Goal: Task Accomplishment & Management: Complete application form

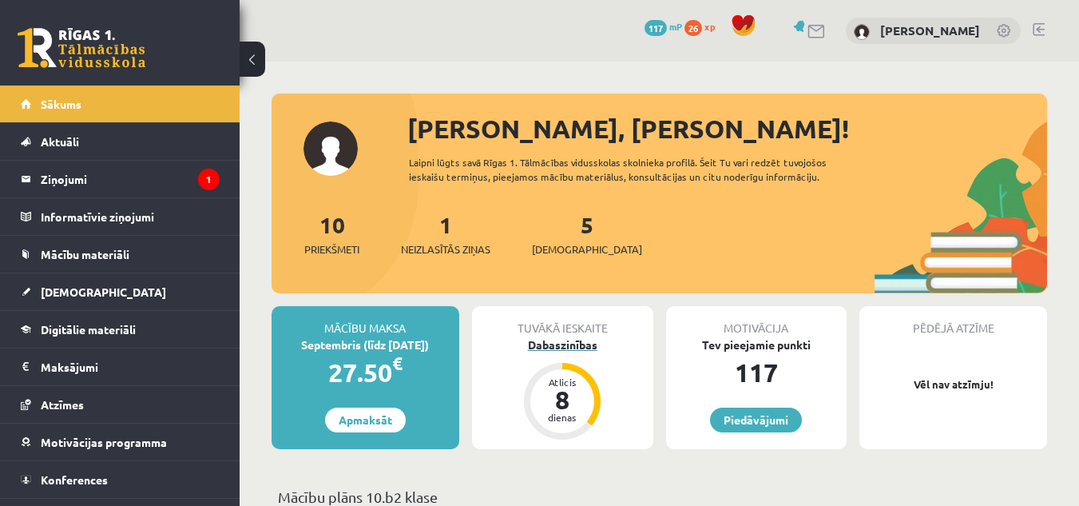
click at [573, 343] on div "Dabaszinības" at bounding box center [562, 344] width 181 height 17
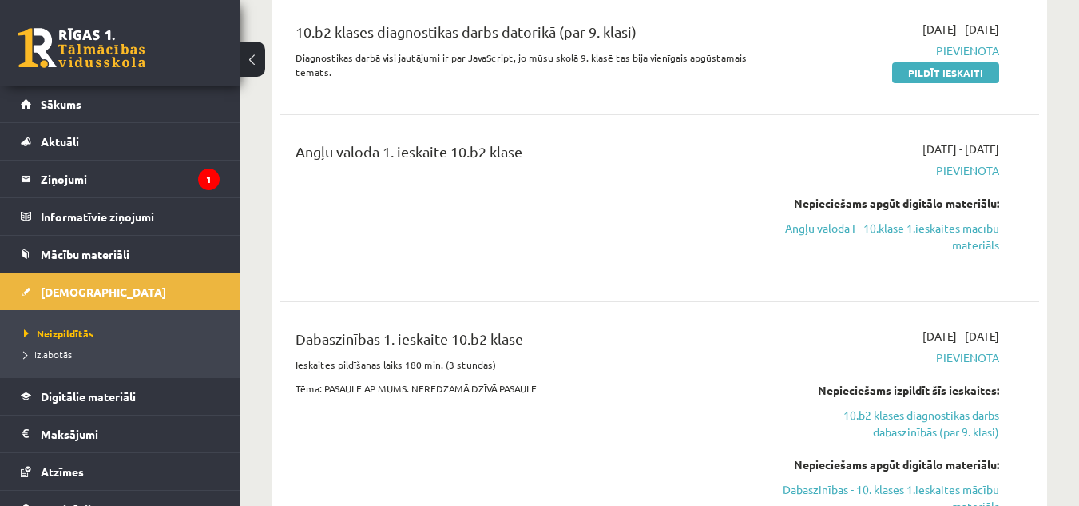
scroll to position [399, 0]
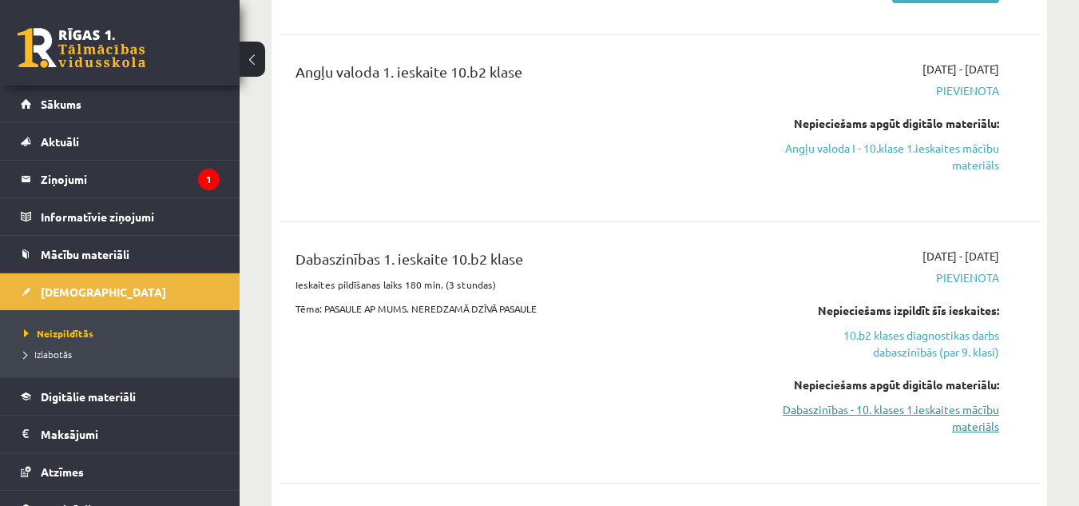
click at [855, 410] on link "Dabaszinības - 10. klases 1.ieskaites mācību materiāls" at bounding box center [889, 418] width 219 height 34
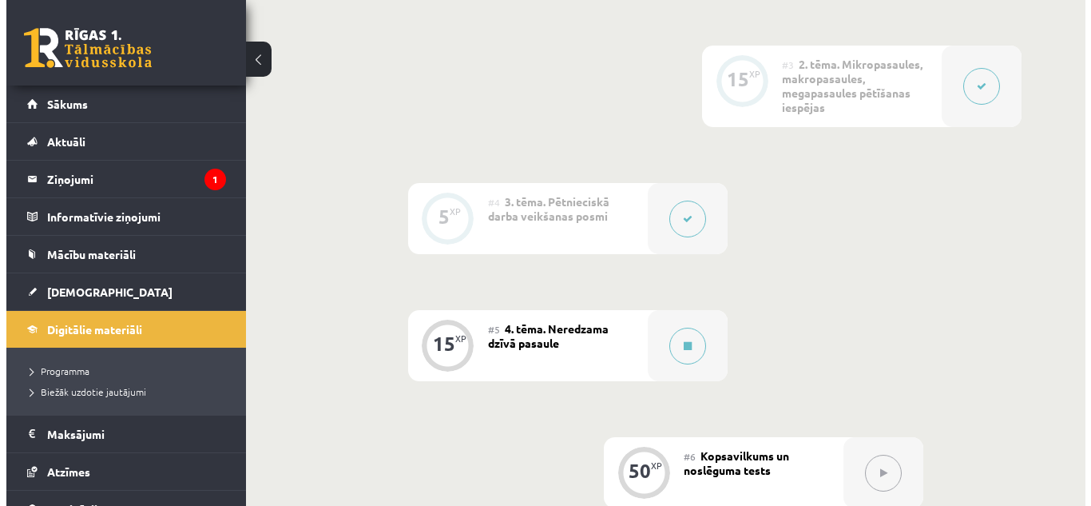
scroll to position [799, 0]
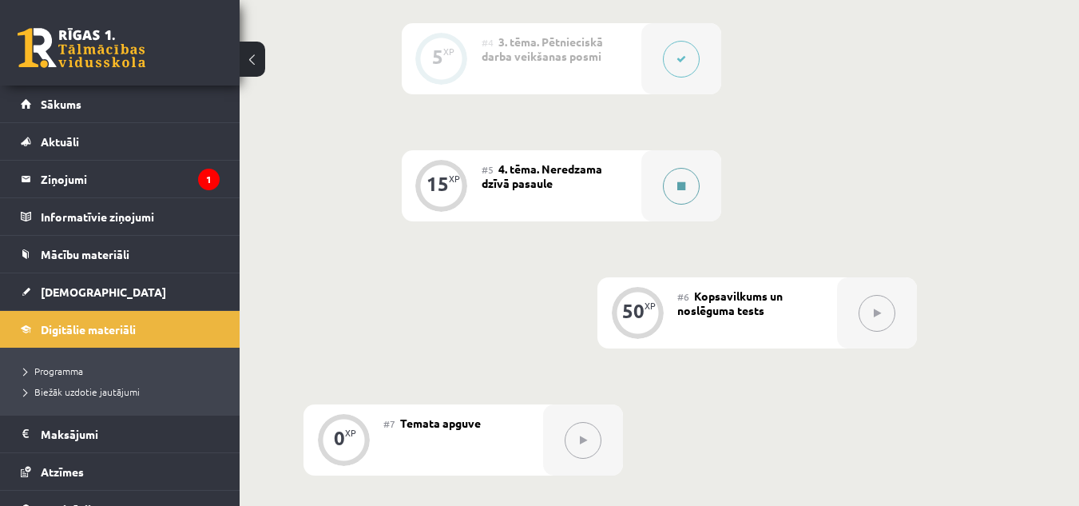
click at [678, 192] on button at bounding box center [681, 186] width 37 height 37
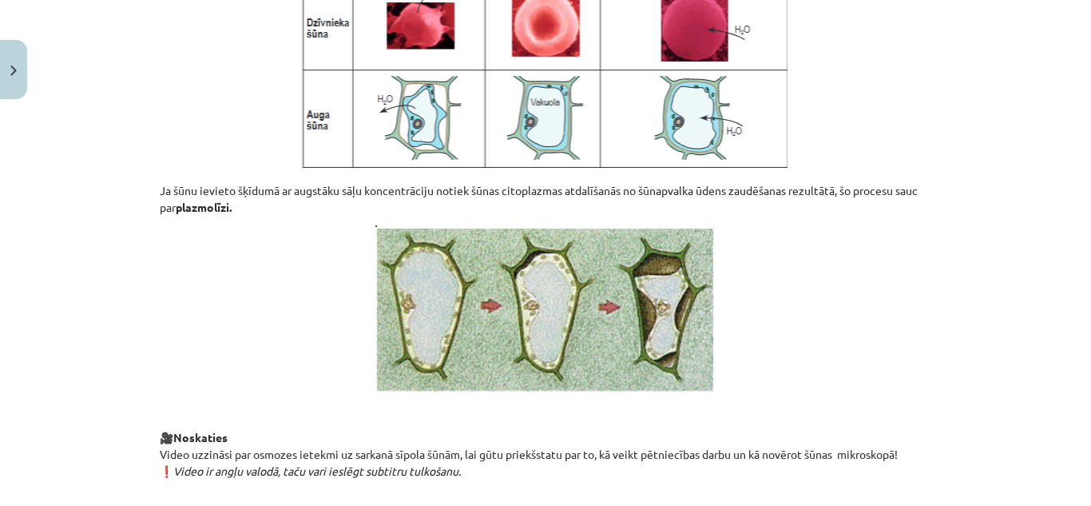
scroll to position [1871, 0]
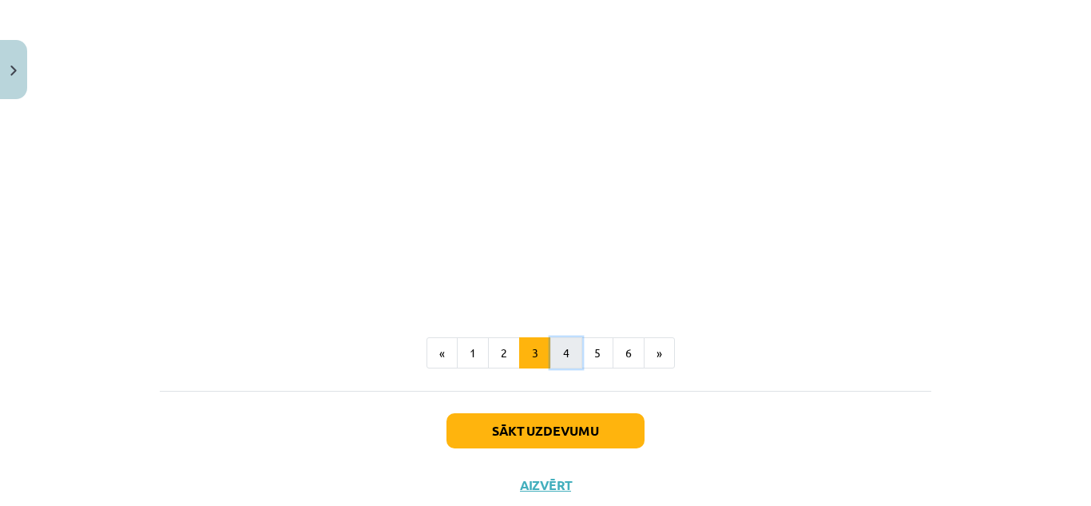
click at [559, 369] on button "4" at bounding box center [566, 353] width 32 height 32
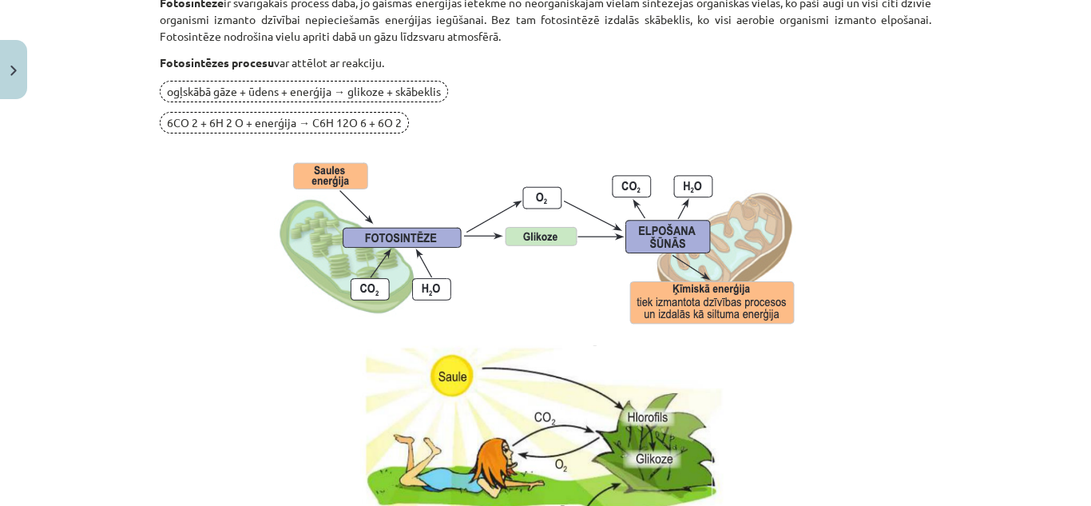
scroll to position [1740, 0]
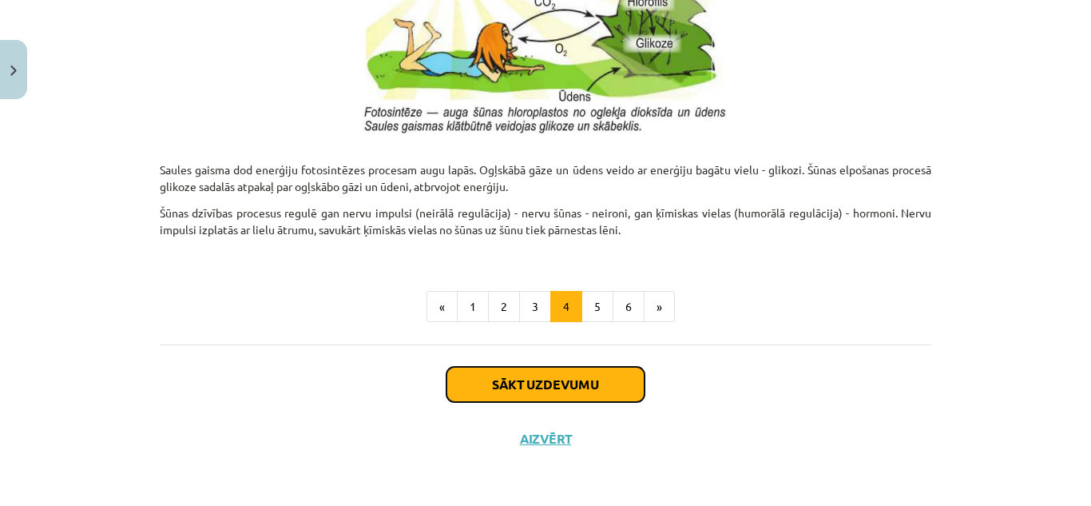
click at [503, 383] on button "Sākt uzdevumu" at bounding box center [546, 384] width 198 height 35
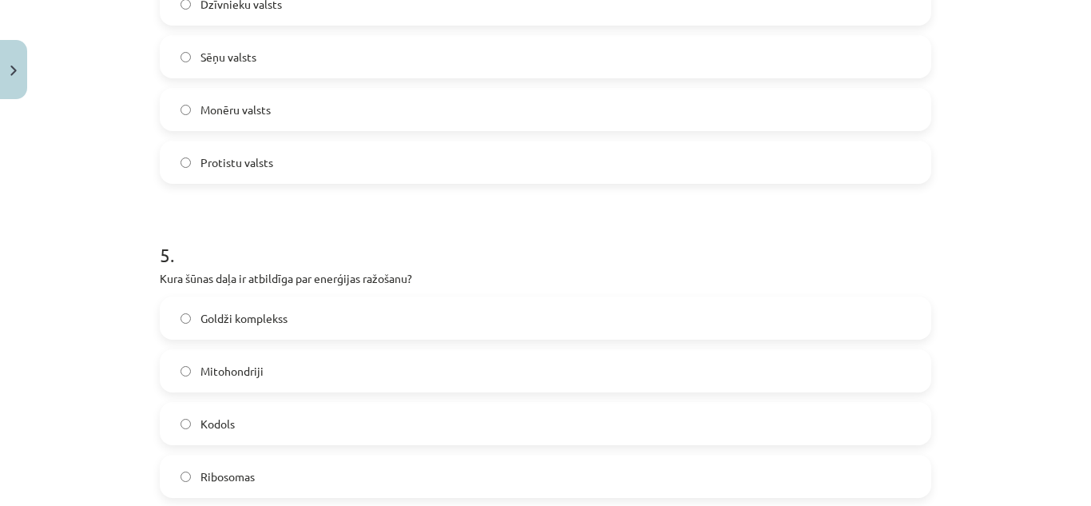
scroll to position [1518, 0]
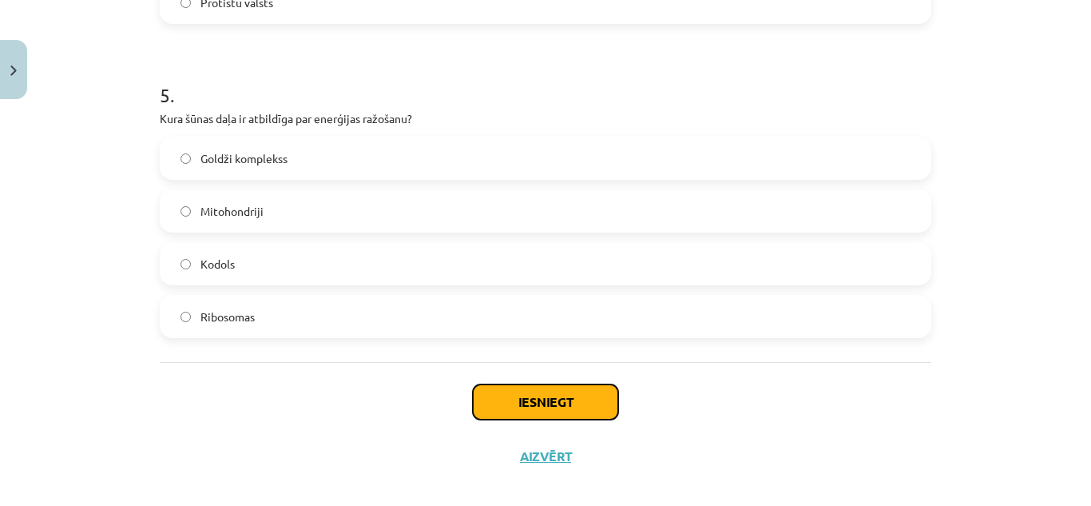
click at [522, 395] on button "Iesniegt" at bounding box center [545, 401] width 145 height 35
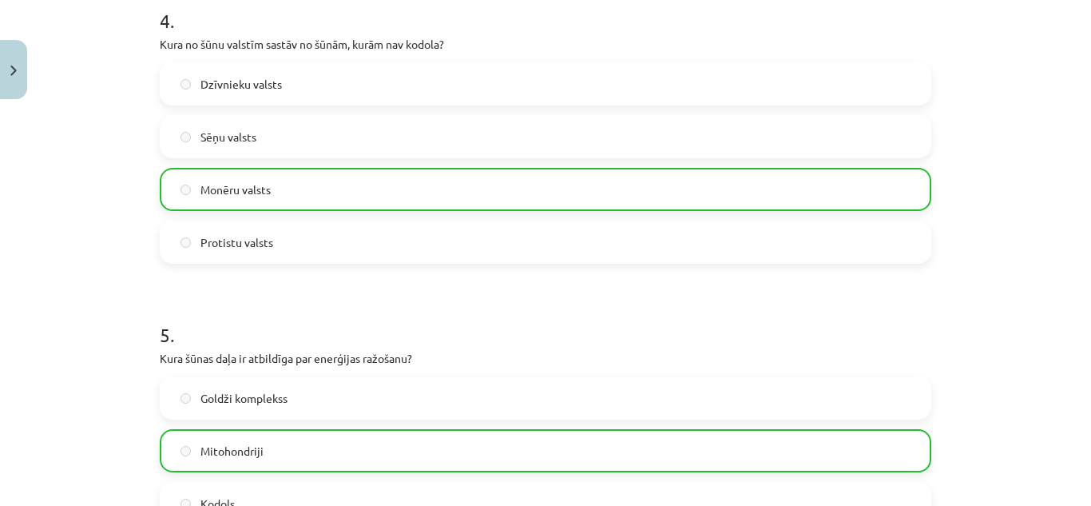
scroll to position [1586, 0]
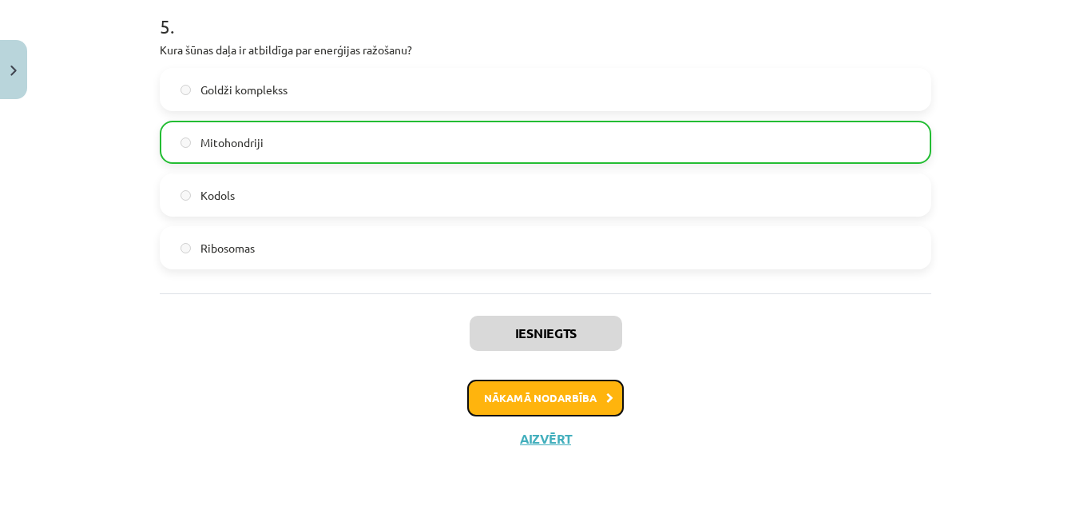
click at [554, 402] on button "Nākamā nodarbība" at bounding box center [545, 397] width 157 height 37
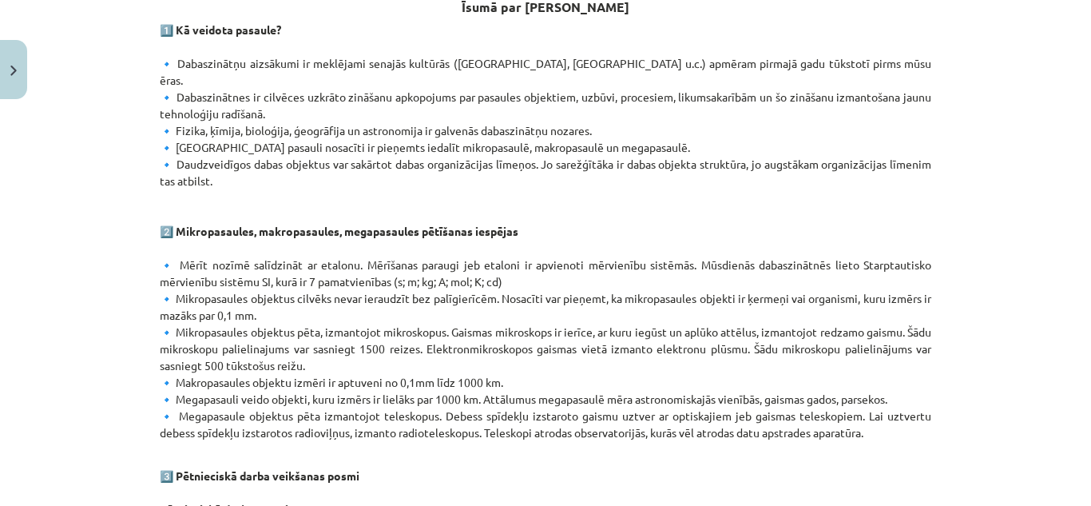
scroll to position [0, 0]
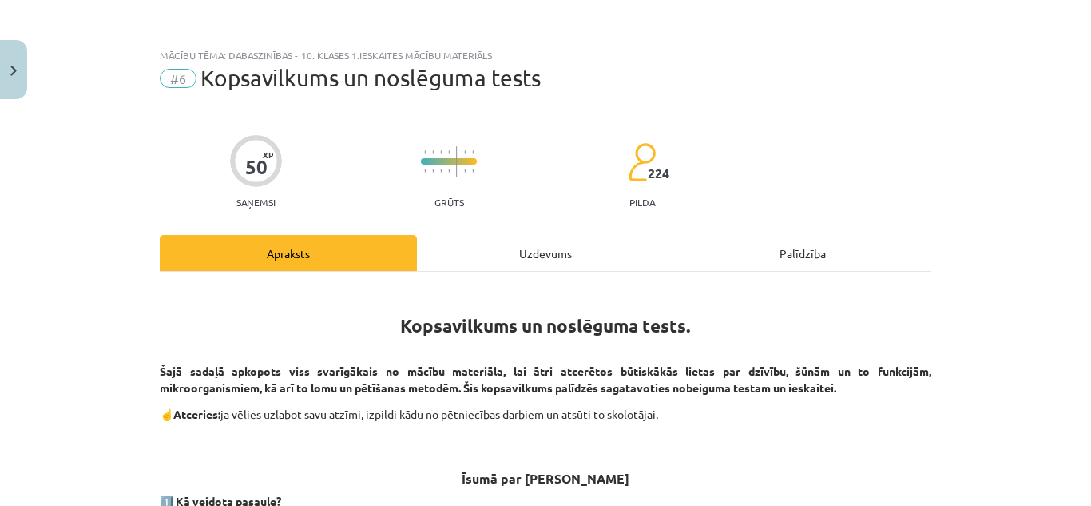
click at [922, 314] on h1 "Kopsavilkums un noslēguma tests." at bounding box center [546, 322] width 772 height 72
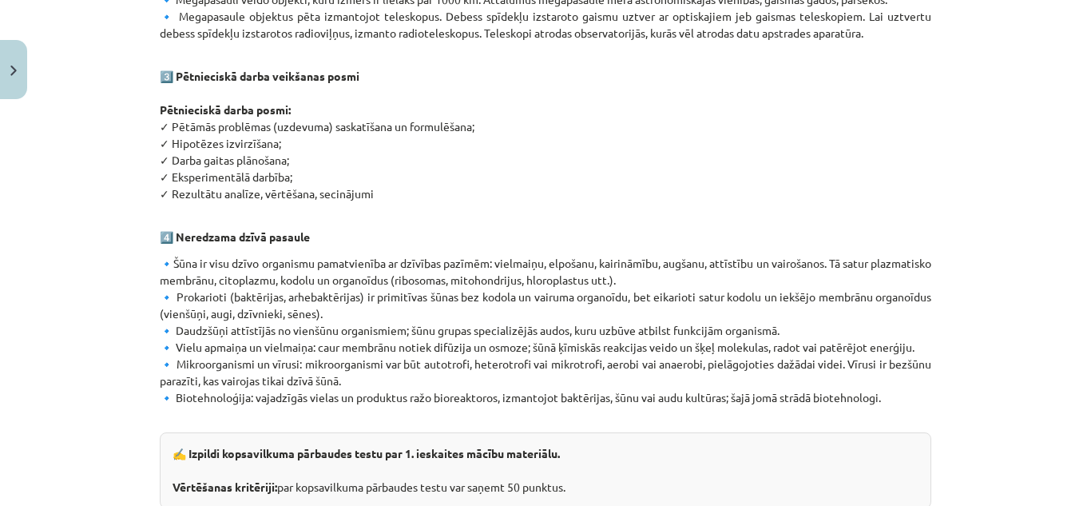
scroll to position [1030, 0]
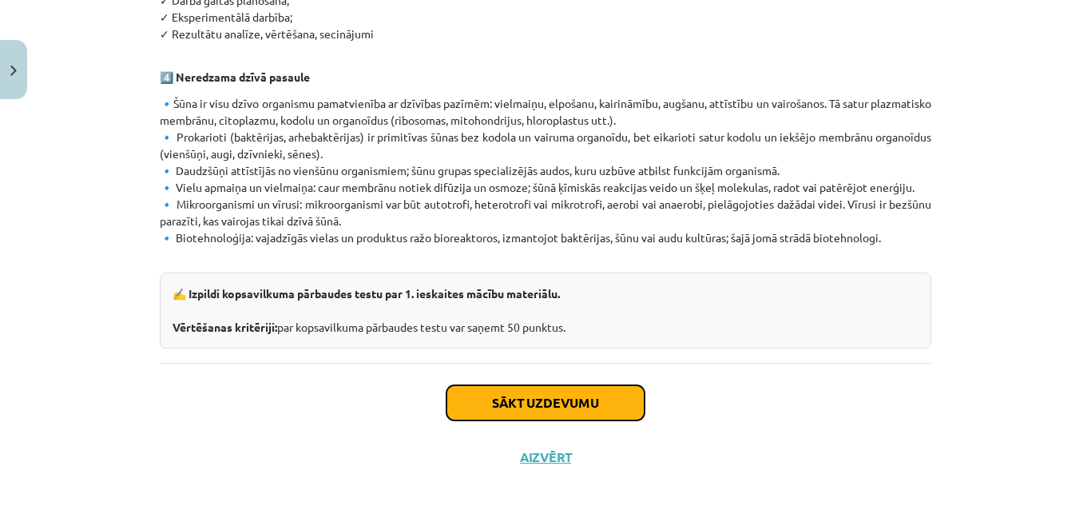
click at [611, 385] on button "Sākt uzdevumu" at bounding box center [546, 402] width 198 height 35
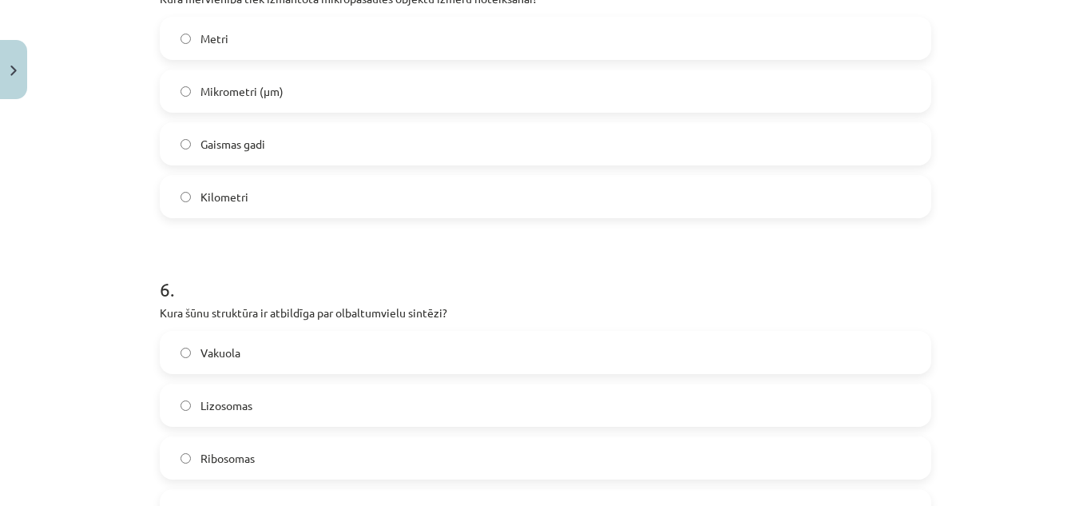
scroll to position [1717, 0]
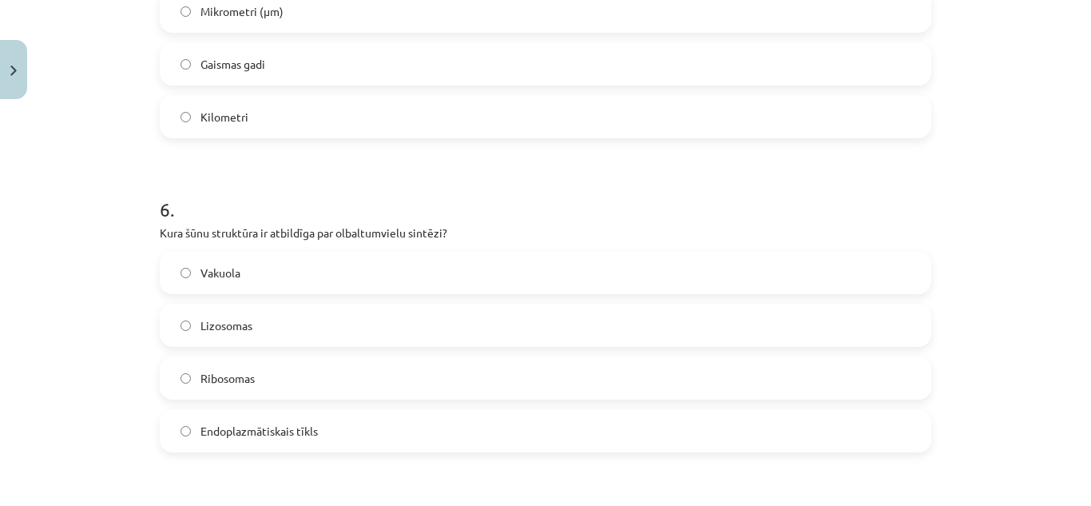
click at [173, 379] on label "Ribosomas" at bounding box center [545, 378] width 768 height 40
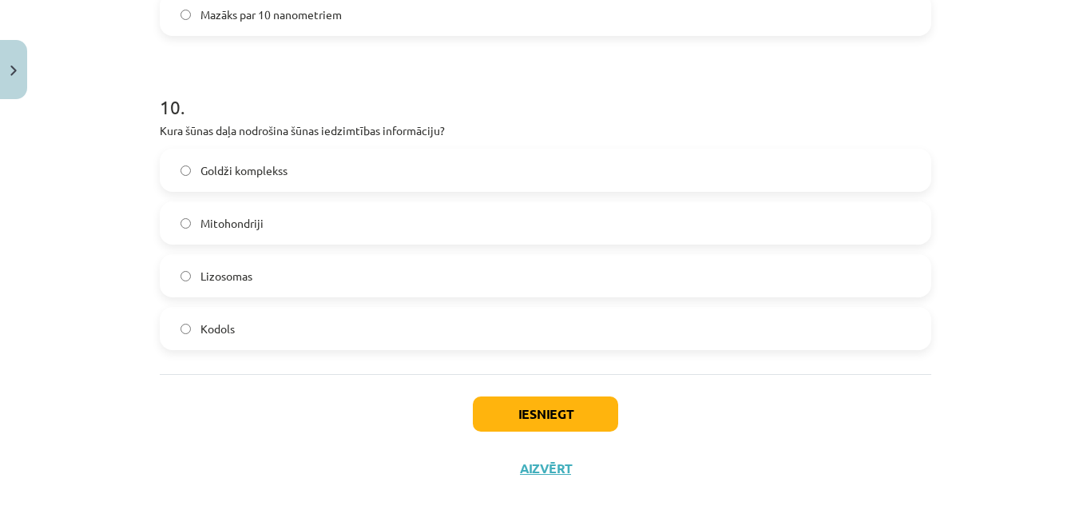
scroll to position [3105, 0]
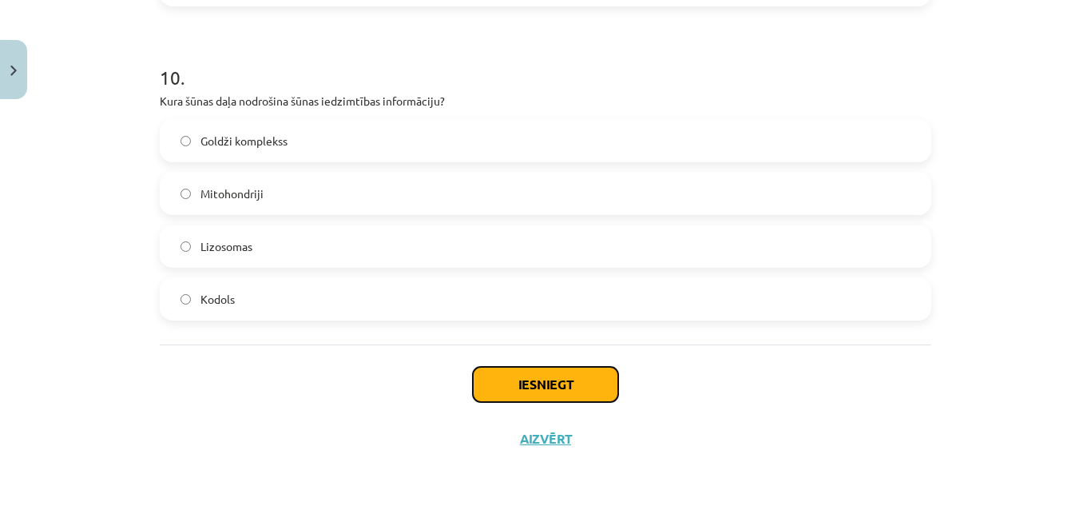
click at [530, 376] on button "Iesniegt" at bounding box center [545, 384] width 145 height 35
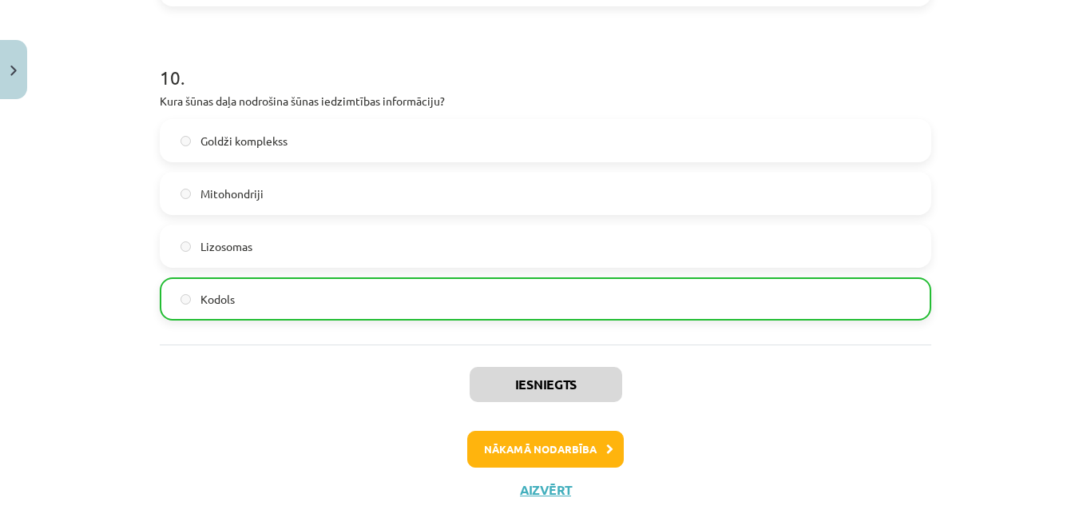
scroll to position [3156, 0]
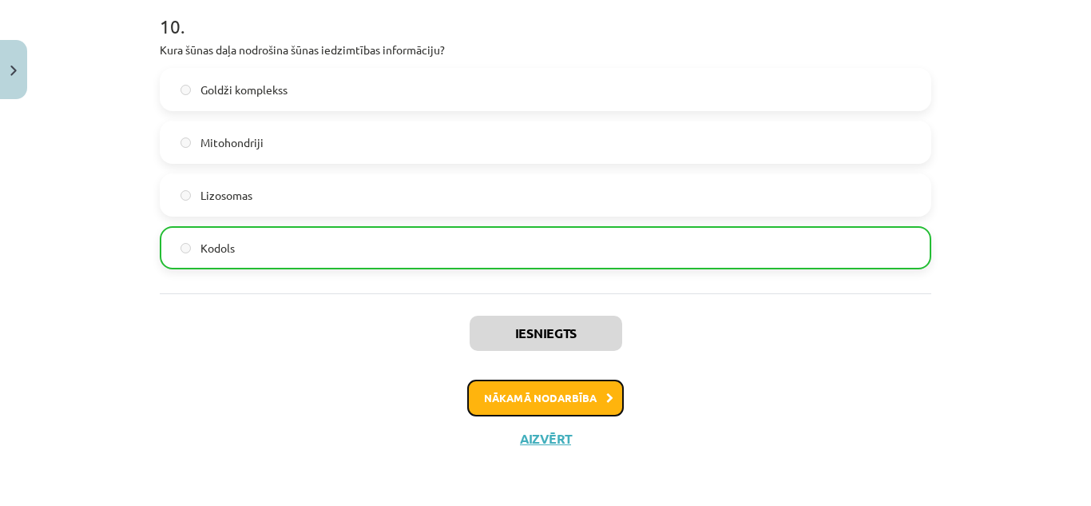
click at [534, 397] on button "Nākamā nodarbība" at bounding box center [545, 397] width 157 height 37
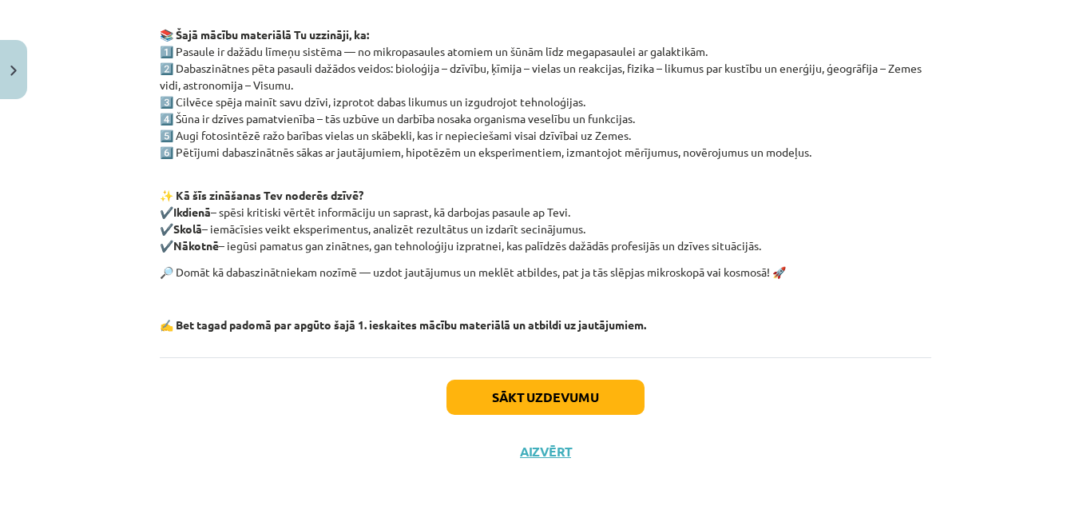
scroll to position [332, 0]
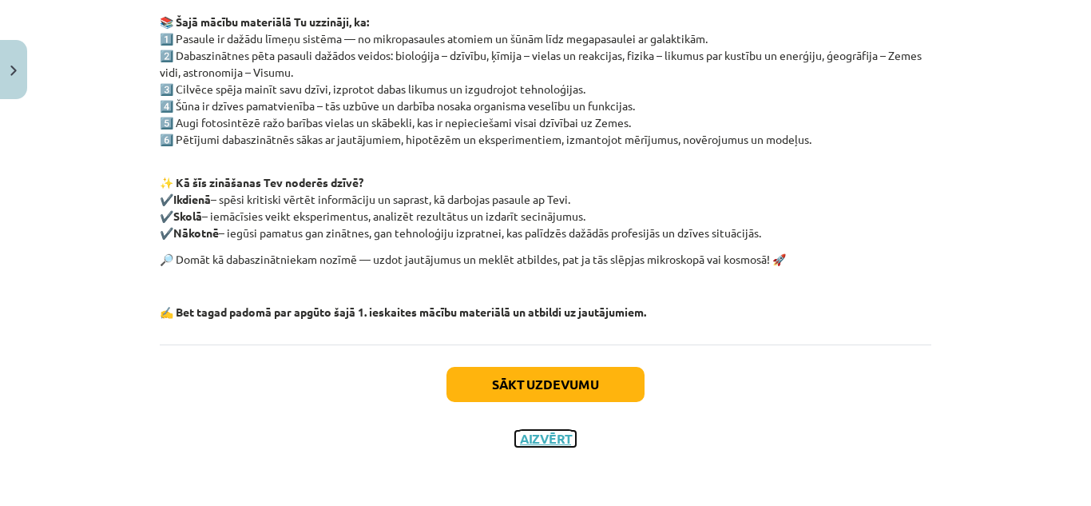
click at [537, 439] on button "Aizvērt" at bounding box center [545, 439] width 61 height 16
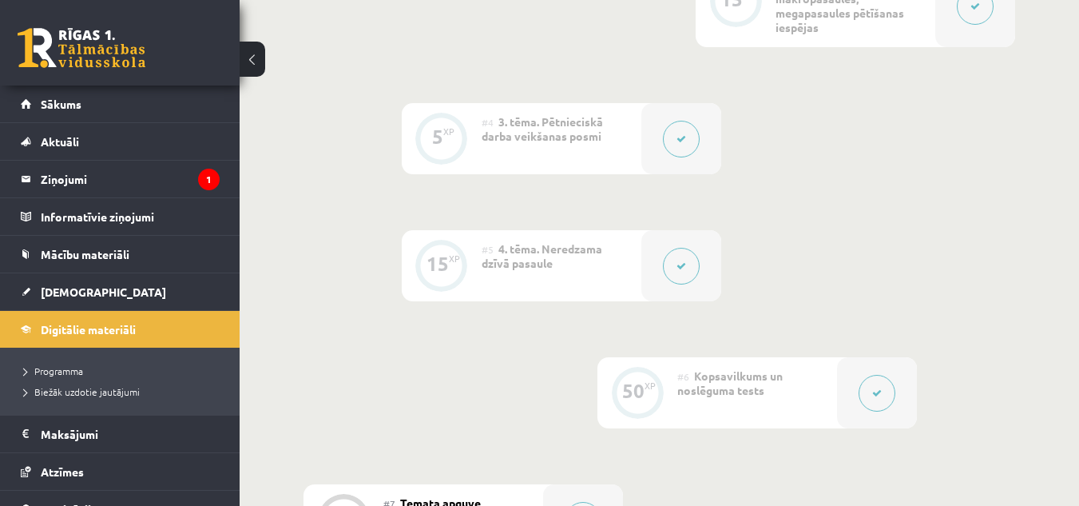
scroll to position [1048, 0]
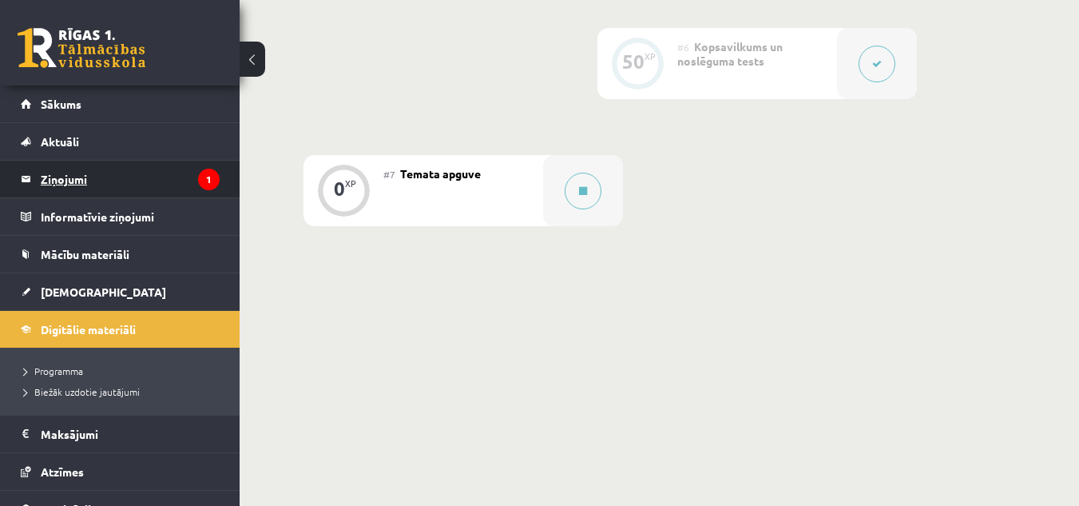
click at [163, 166] on legend "Ziņojumi 1" at bounding box center [130, 179] width 179 height 37
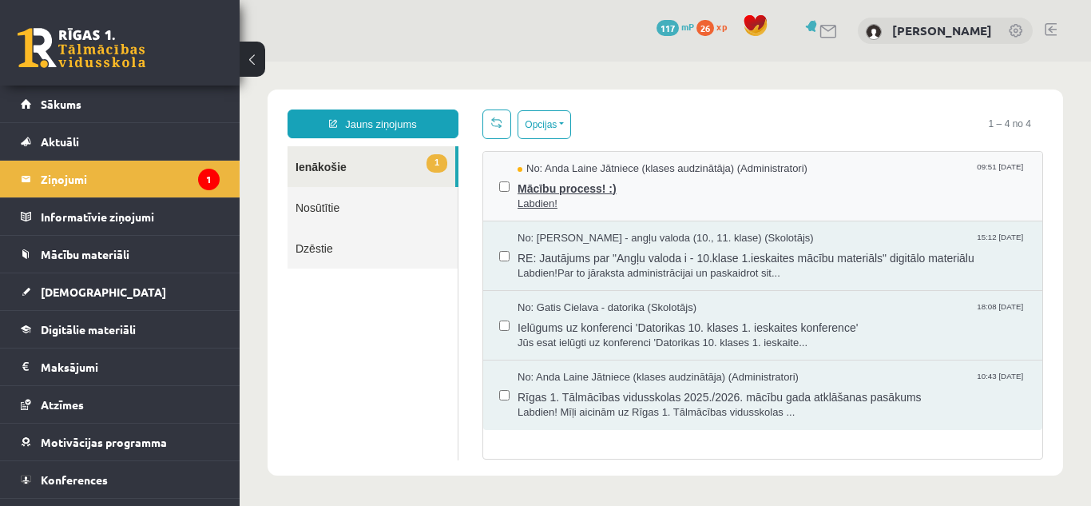
click at [543, 182] on span "Mācību process! :)" at bounding box center [772, 187] width 509 height 20
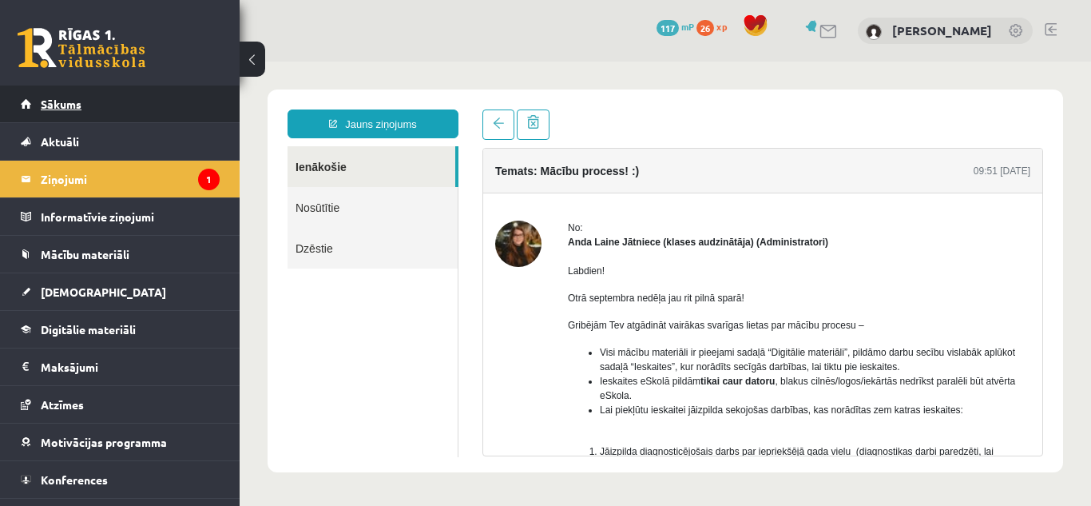
click at [62, 97] on span "Sākums" at bounding box center [61, 104] width 41 height 14
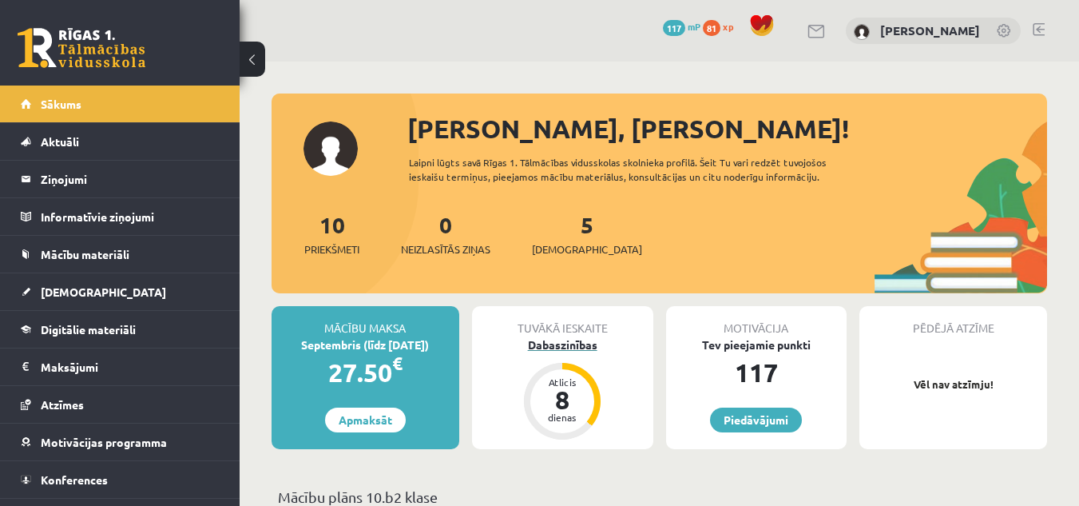
click at [558, 342] on div "Dabaszinības" at bounding box center [562, 344] width 181 height 17
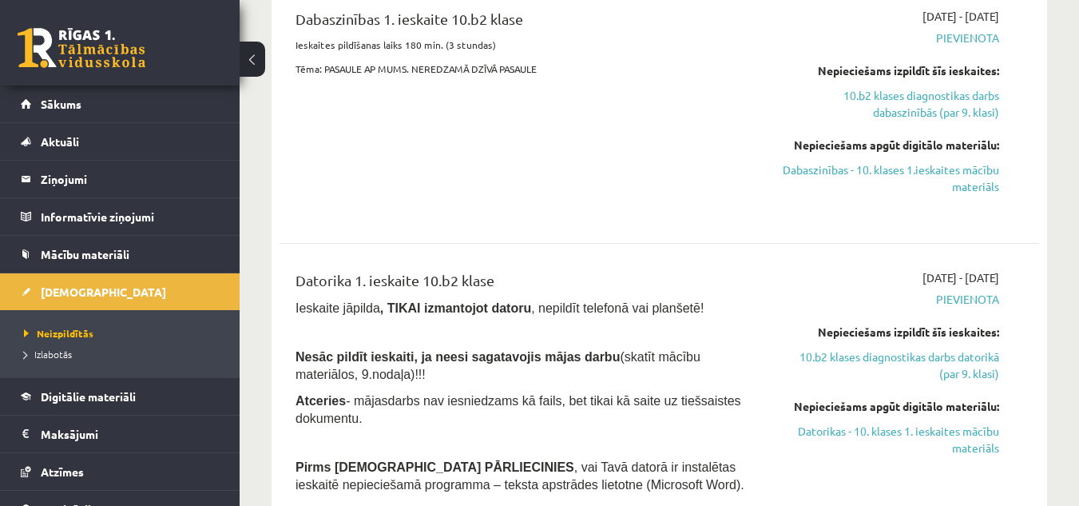
scroll to position [479, 0]
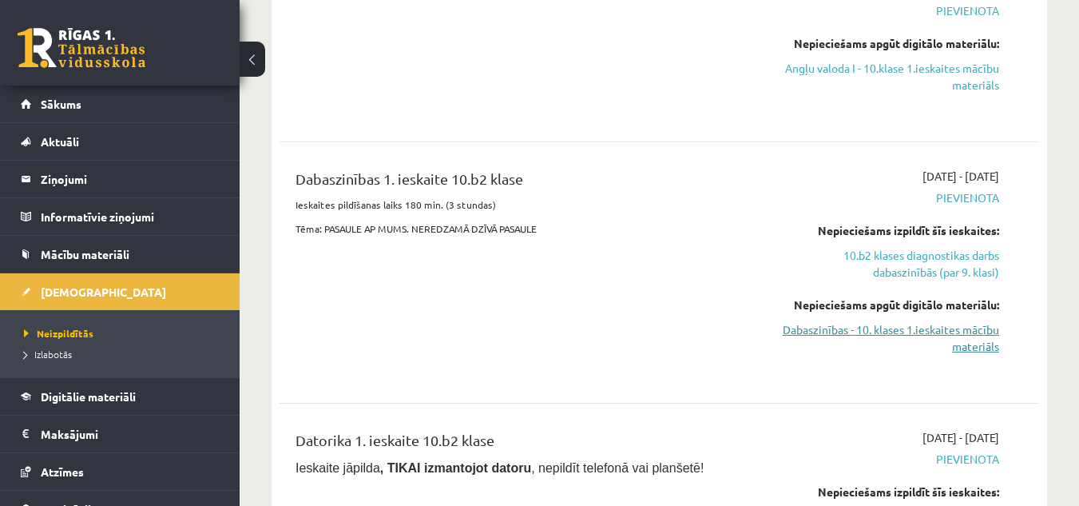
click at [836, 327] on link "Dabaszinības - 10. klases 1.ieskaites mācību materiāls" at bounding box center [889, 338] width 219 height 34
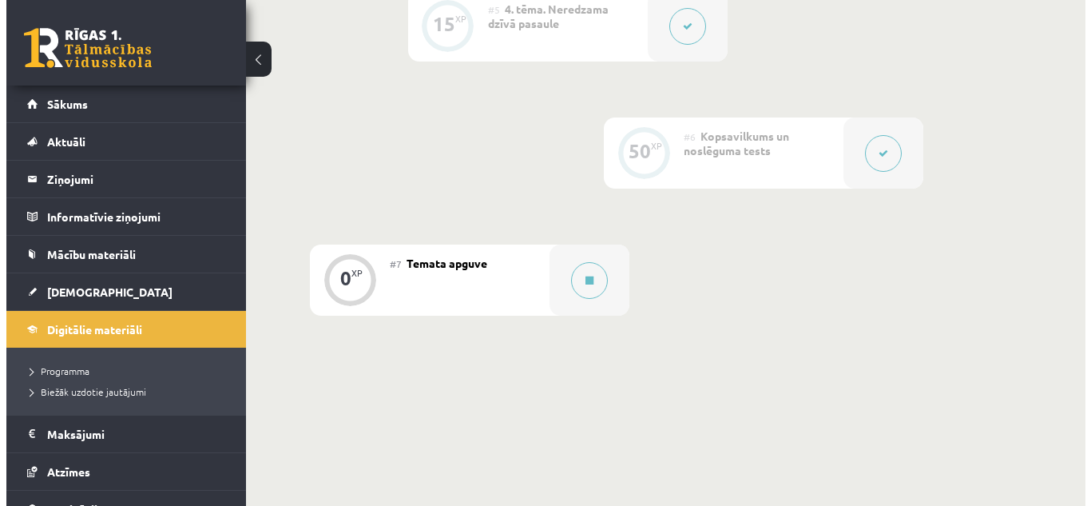
scroll to position [1038, 0]
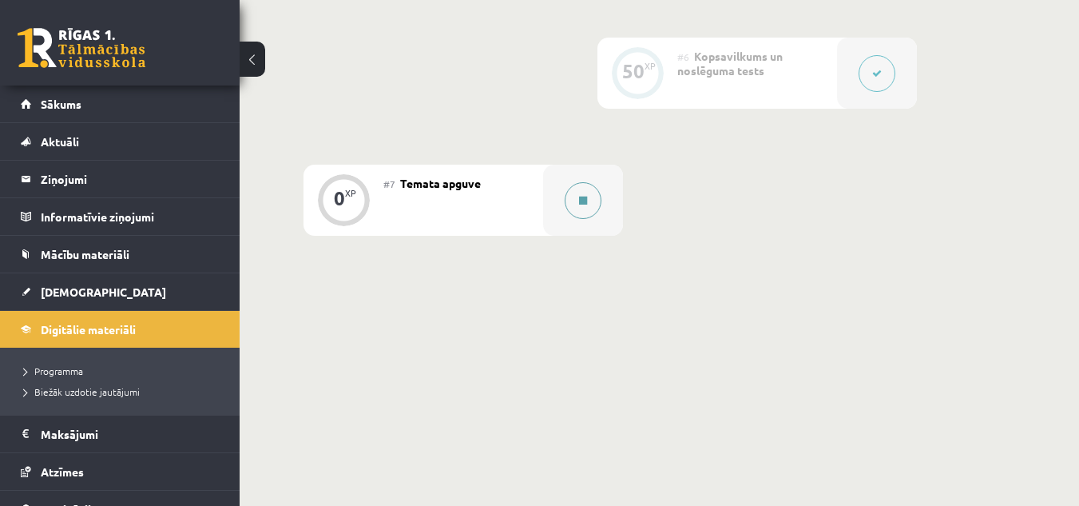
click at [574, 202] on button at bounding box center [583, 200] width 37 height 37
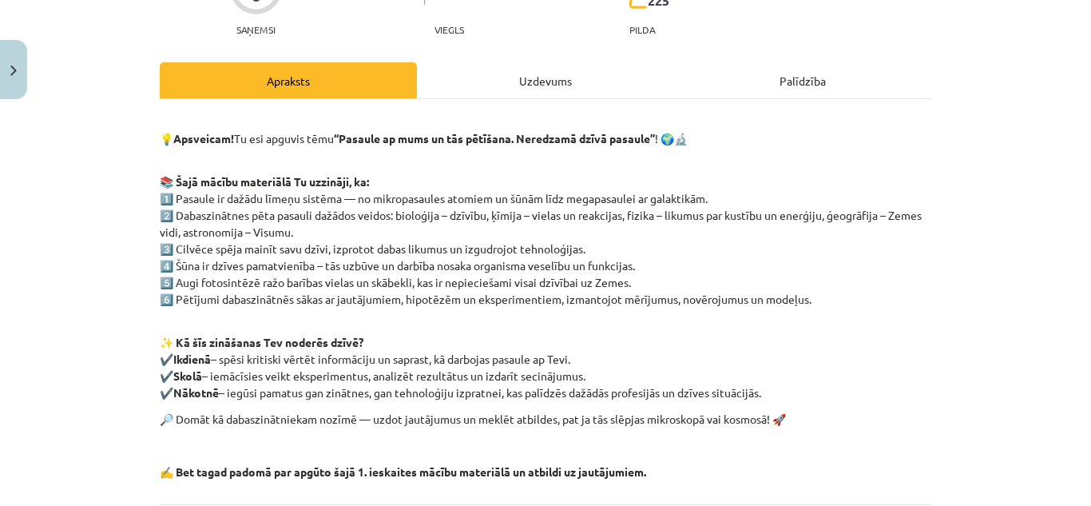
scroll to position [332, 0]
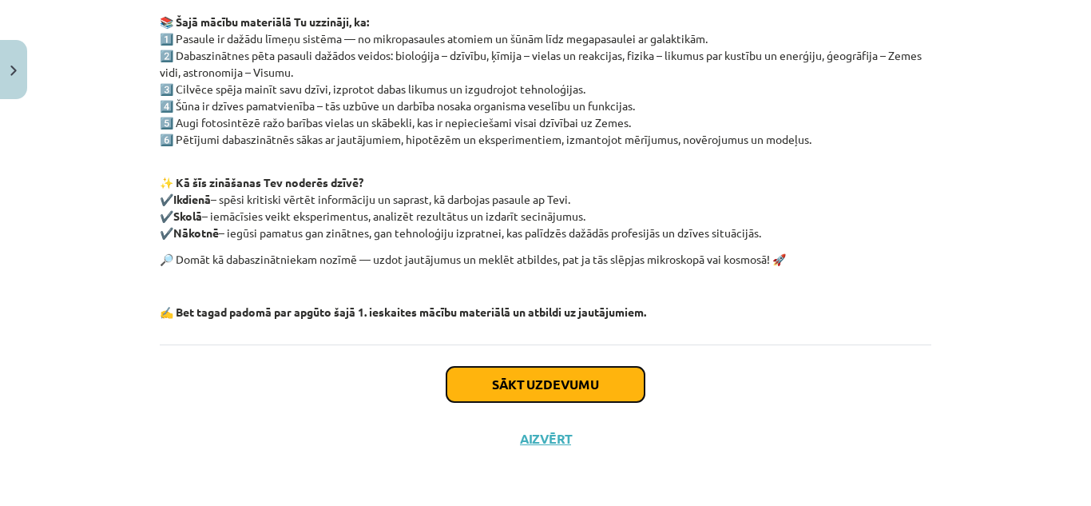
click at [497, 382] on button "Sākt uzdevumu" at bounding box center [546, 384] width 198 height 35
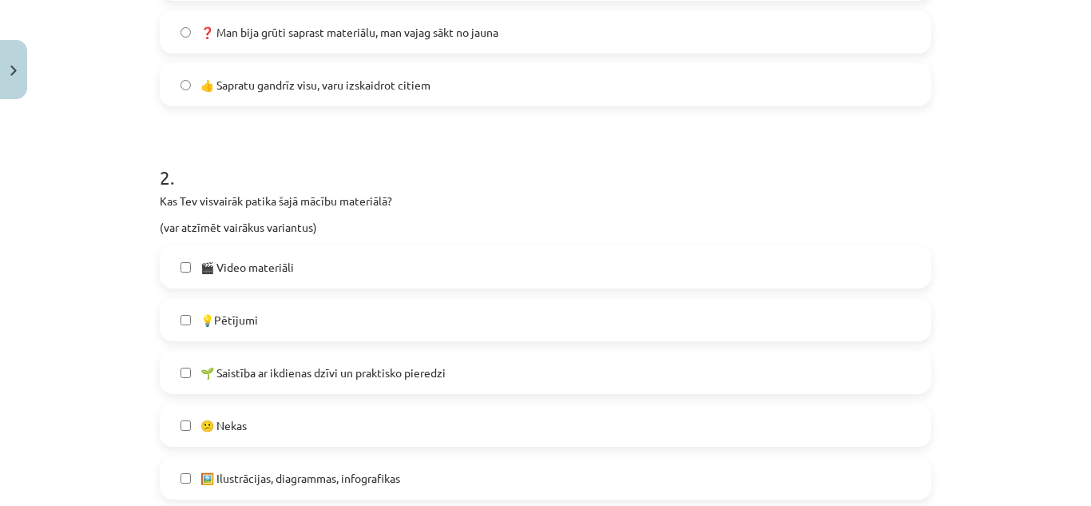
scroll to position [679, 0]
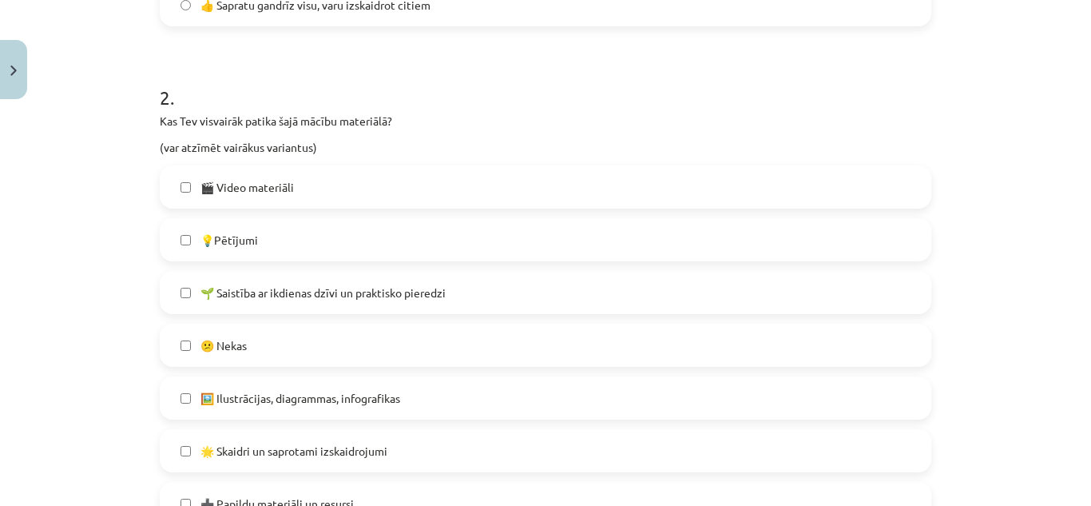
click at [185, 448] on label "🌟 Skaidri un saprotami izskaidrojumi" at bounding box center [545, 451] width 768 height 40
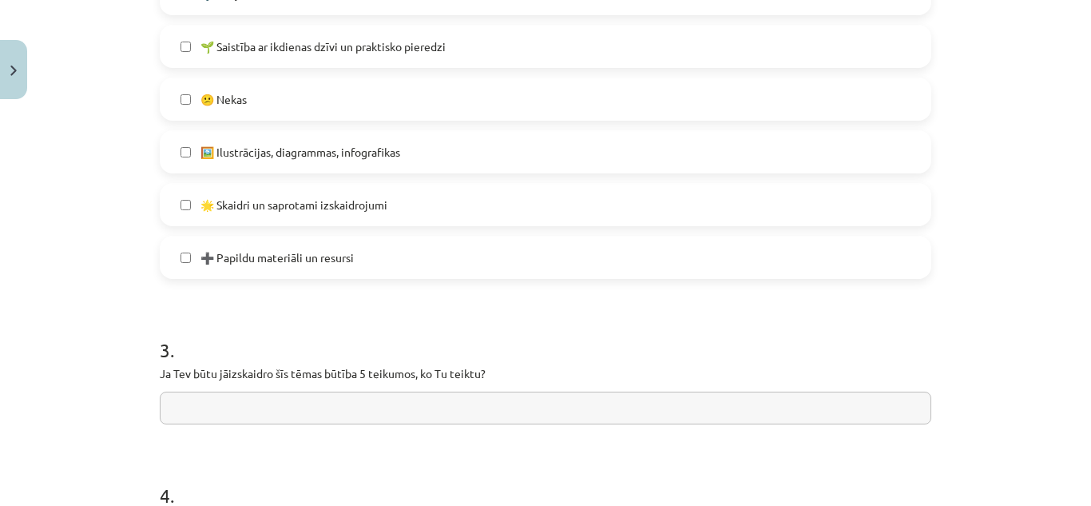
scroll to position [1165, 0]
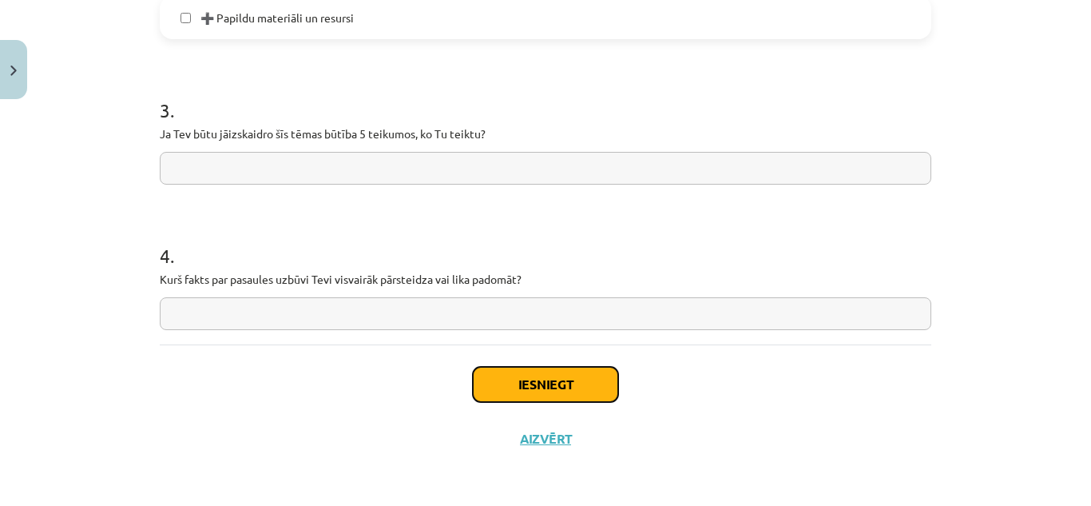
click at [499, 389] on button "Iesniegt" at bounding box center [545, 384] width 145 height 35
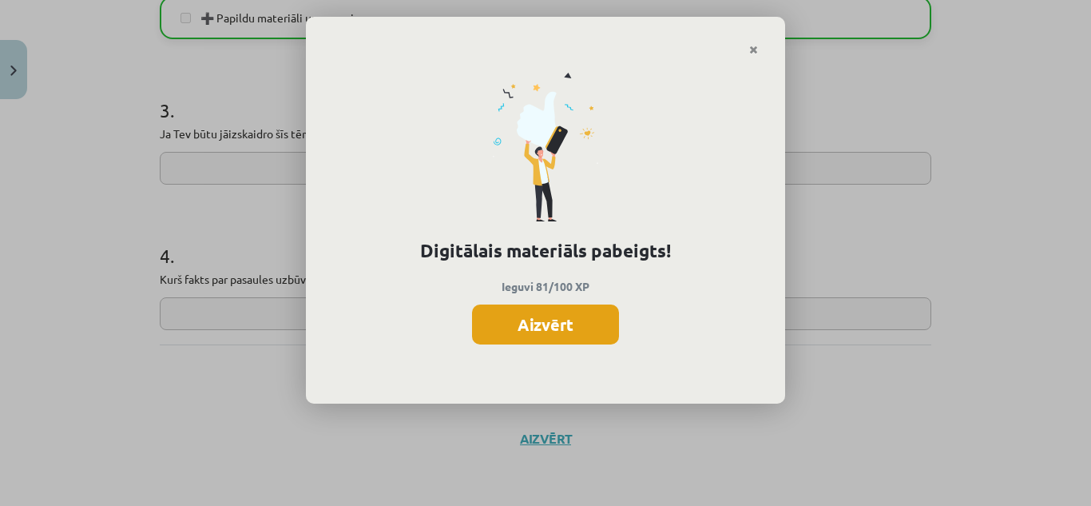
click at [516, 327] on button "Aizvērt" at bounding box center [545, 324] width 147 height 40
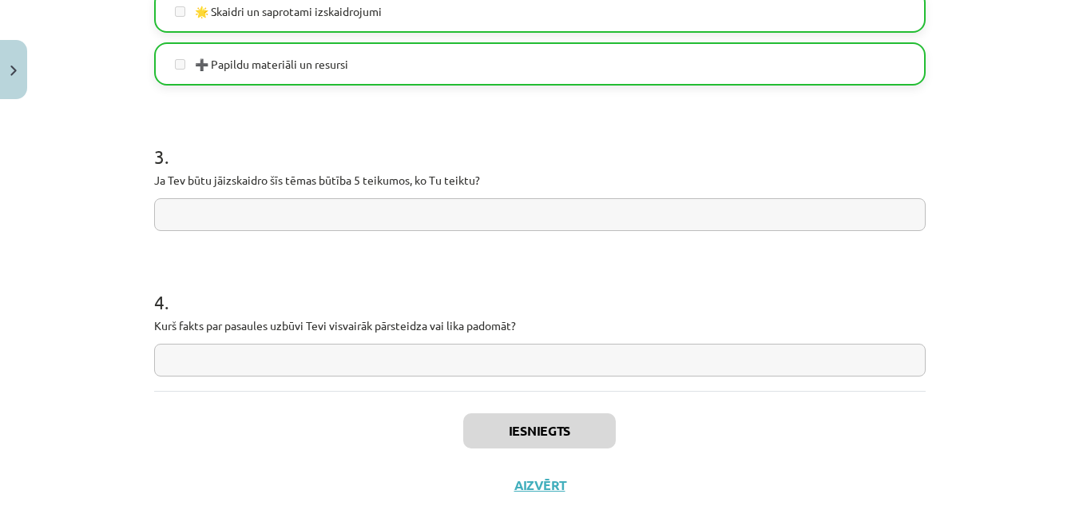
scroll to position [1048, 0]
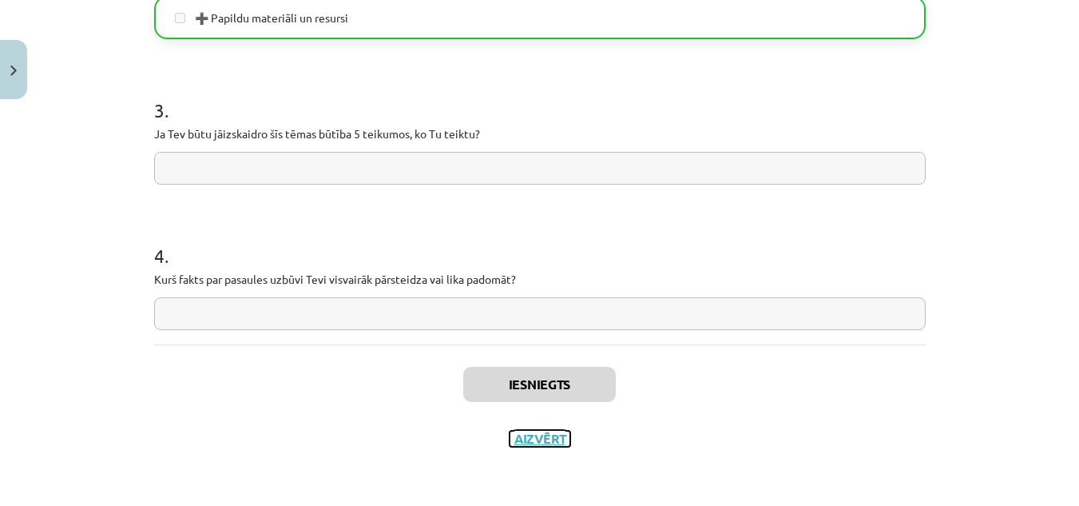
click at [518, 439] on button "Aizvērt" at bounding box center [540, 439] width 61 height 16
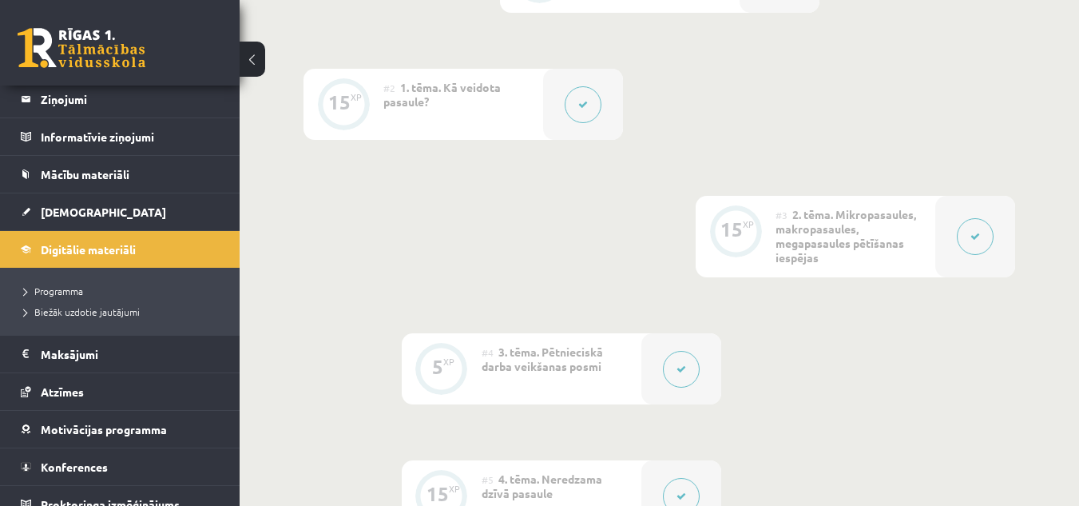
scroll to position [0, 0]
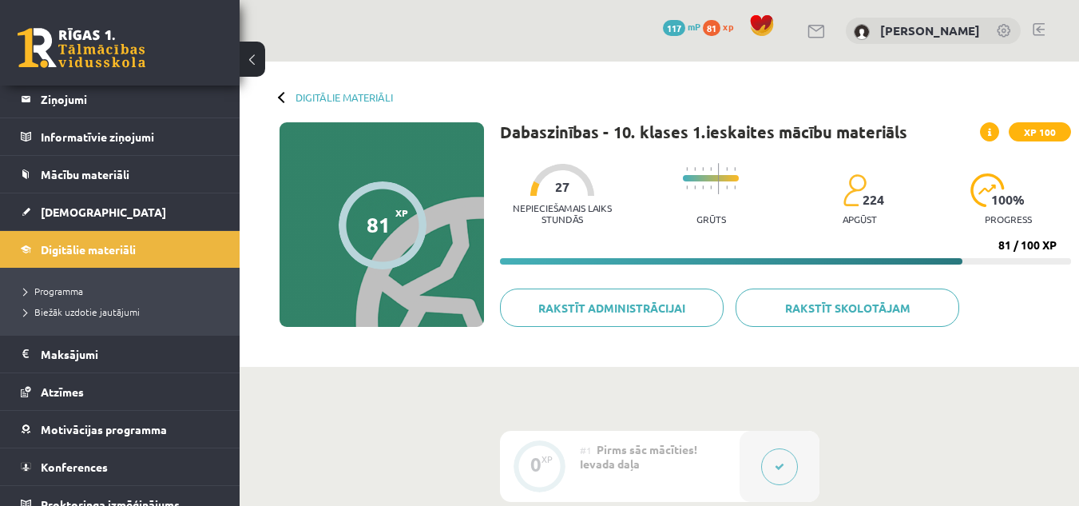
click at [278, 97] on div at bounding box center [283, 96] width 11 height 11
click at [279, 96] on div at bounding box center [283, 96] width 11 height 11
click at [313, 93] on link "Digitālie materiāli" at bounding box center [344, 97] width 97 height 12
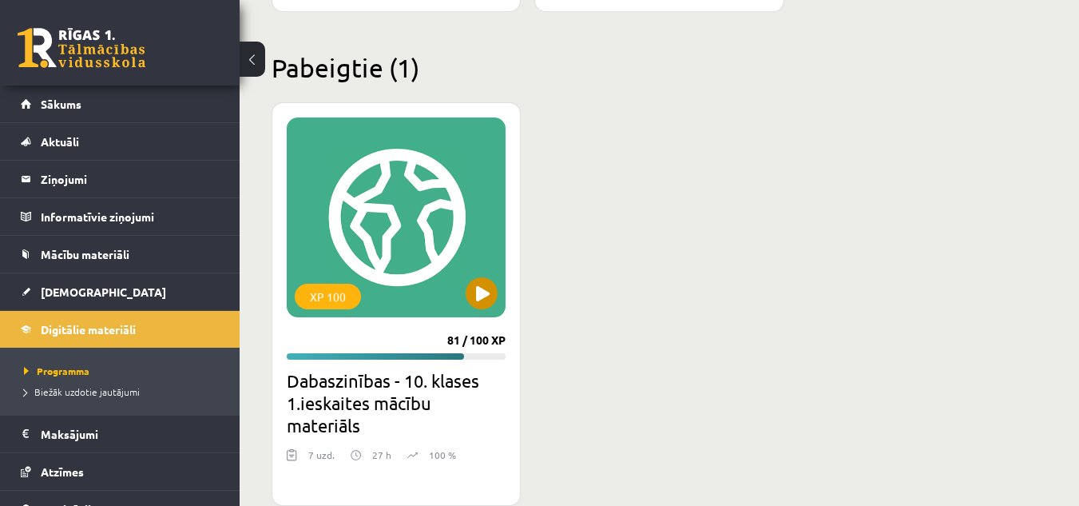
scroll to position [990, 0]
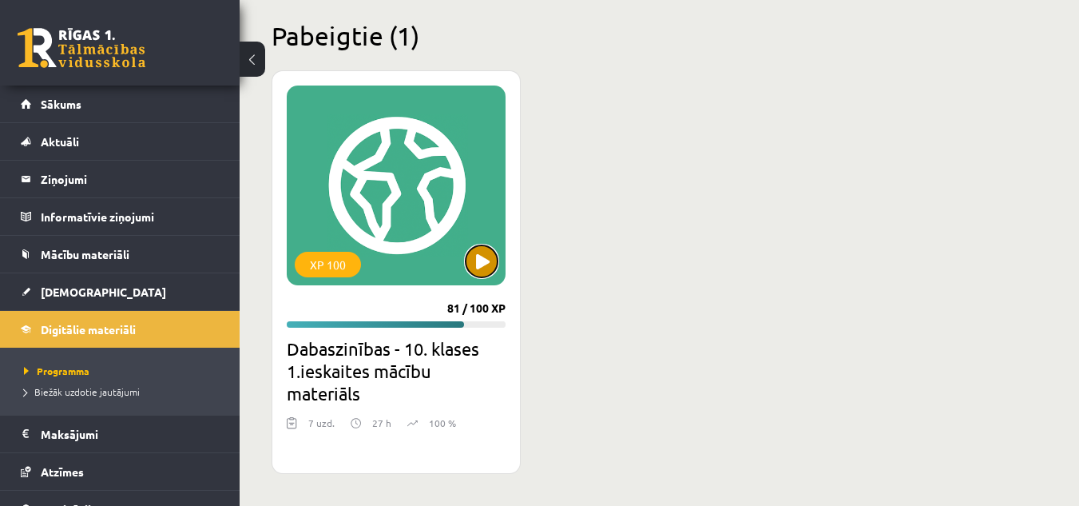
click at [481, 255] on button at bounding box center [482, 261] width 32 height 32
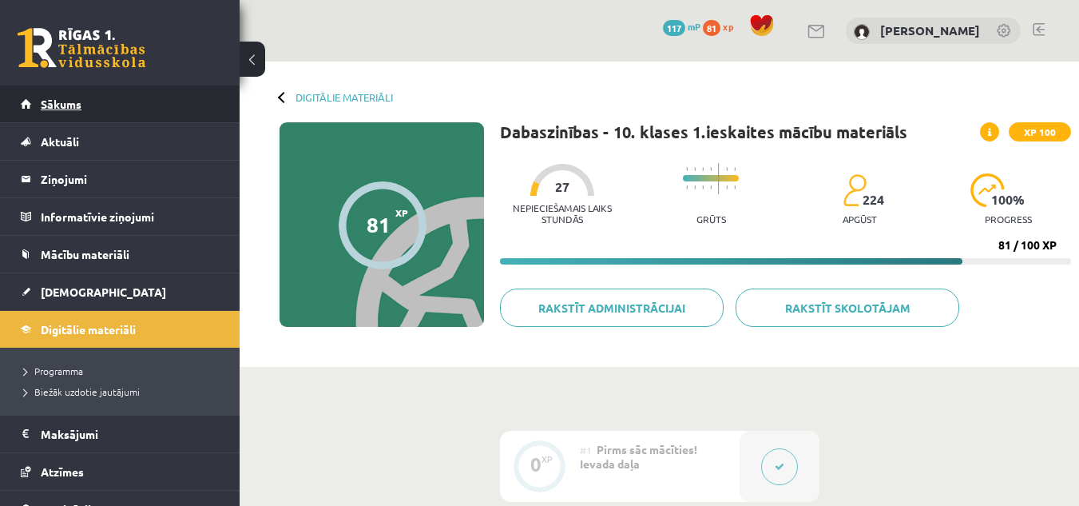
click at [76, 98] on span "Sākums" at bounding box center [61, 104] width 41 height 14
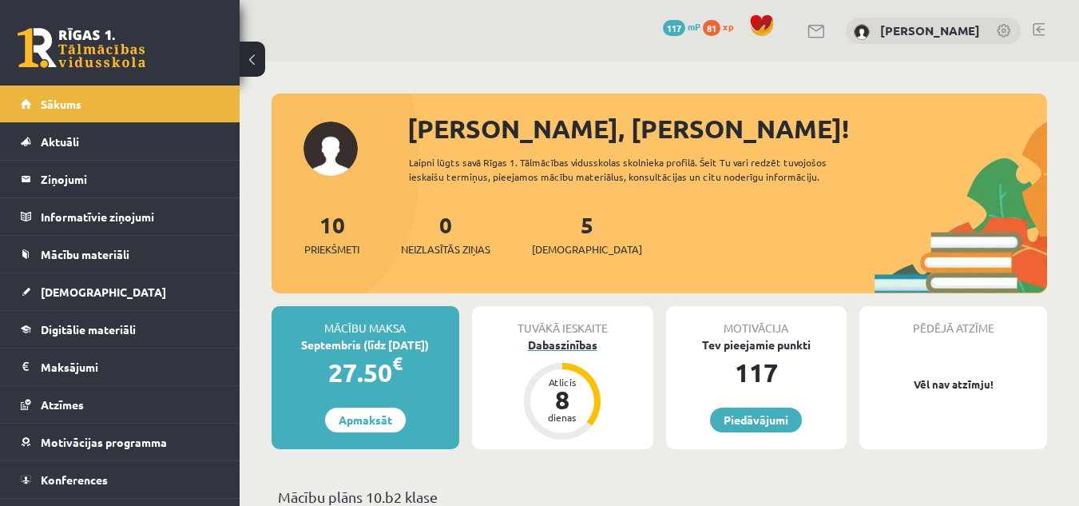
click at [553, 345] on div "Dabaszinības" at bounding box center [562, 344] width 181 height 17
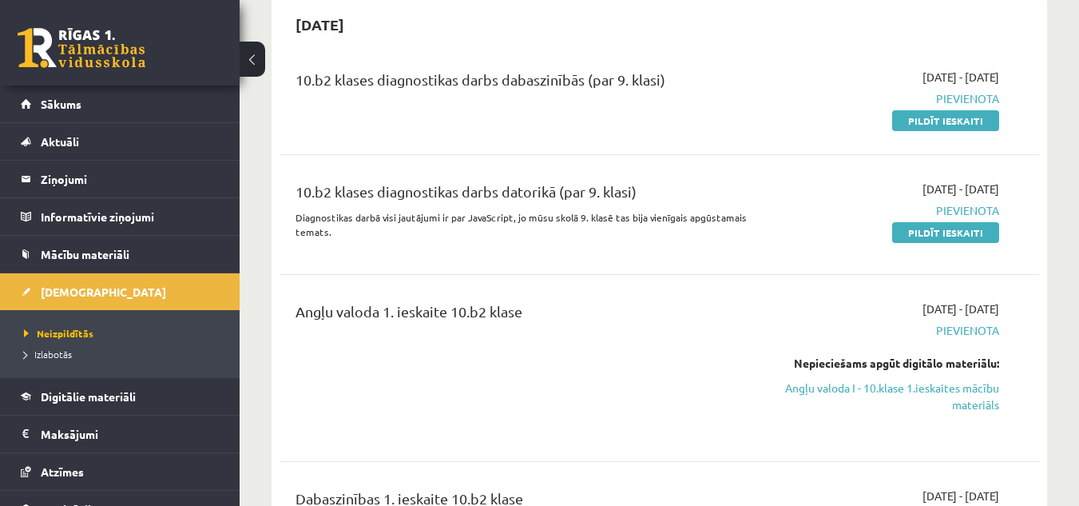
scroll to position [399, 0]
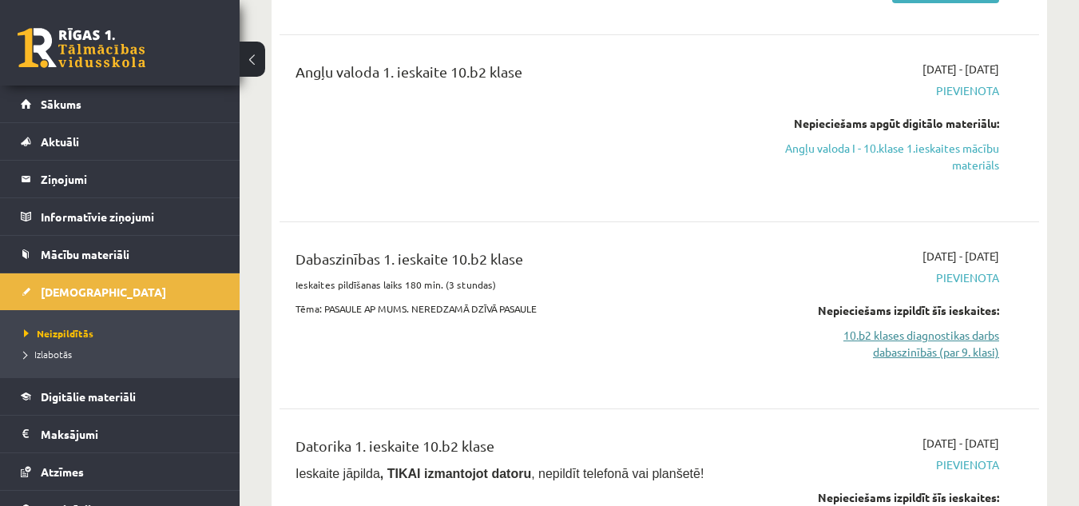
click at [888, 334] on link "10.b2 klases diagnostikas darbs dabaszinībās (par 9. klasi)" at bounding box center [889, 344] width 219 height 34
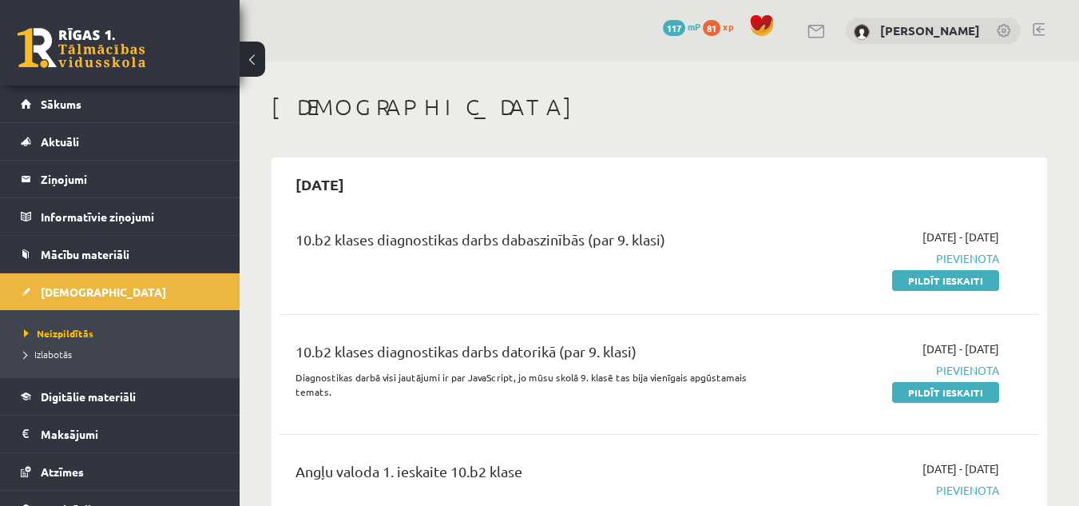
click at [950, 259] on span "Pievienota" at bounding box center [889, 258] width 219 height 17
click at [921, 280] on link "Pildīt ieskaiti" at bounding box center [945, 280] width 107 height 21
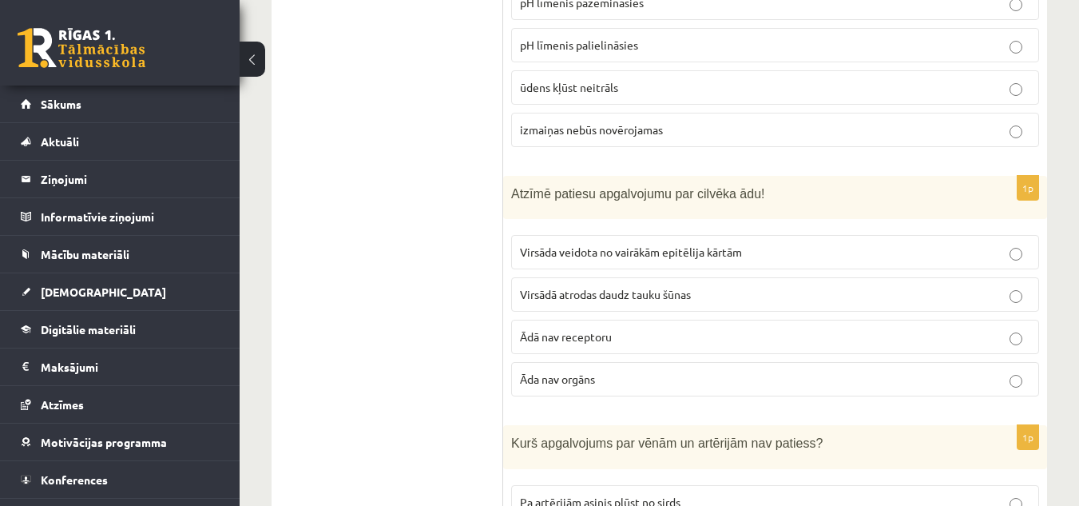
scroll to position [879, 0]
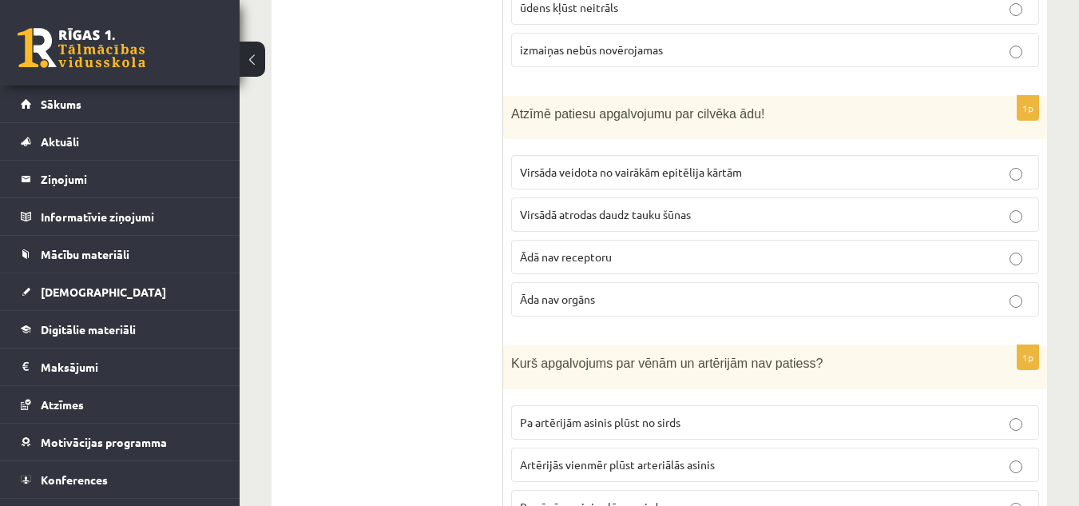
click at [1016, 167] on p "Virsāda veidota no vairākām epitēlija kārtām" at bounding box center [775, 172] width 510 height 17
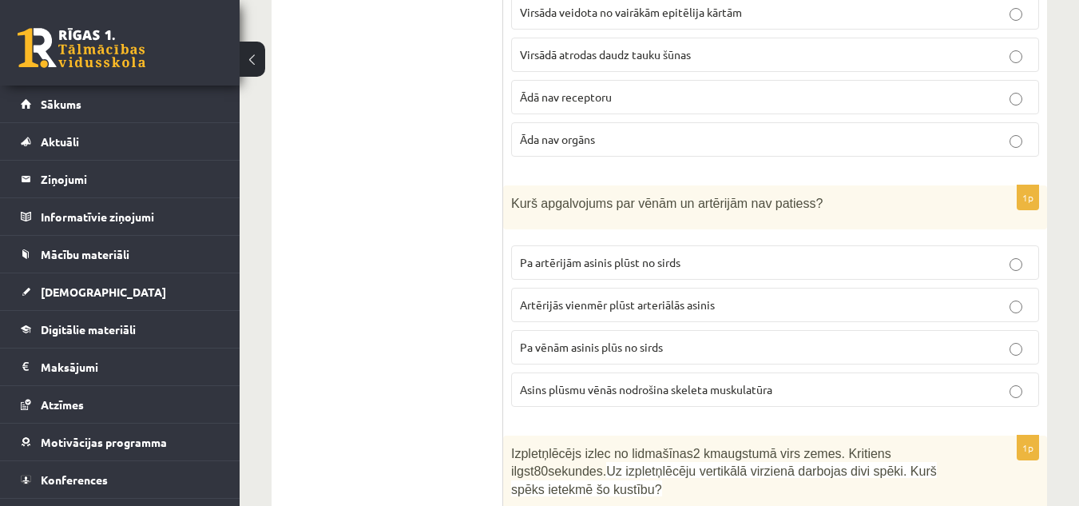
scroll to position [1118, 0]
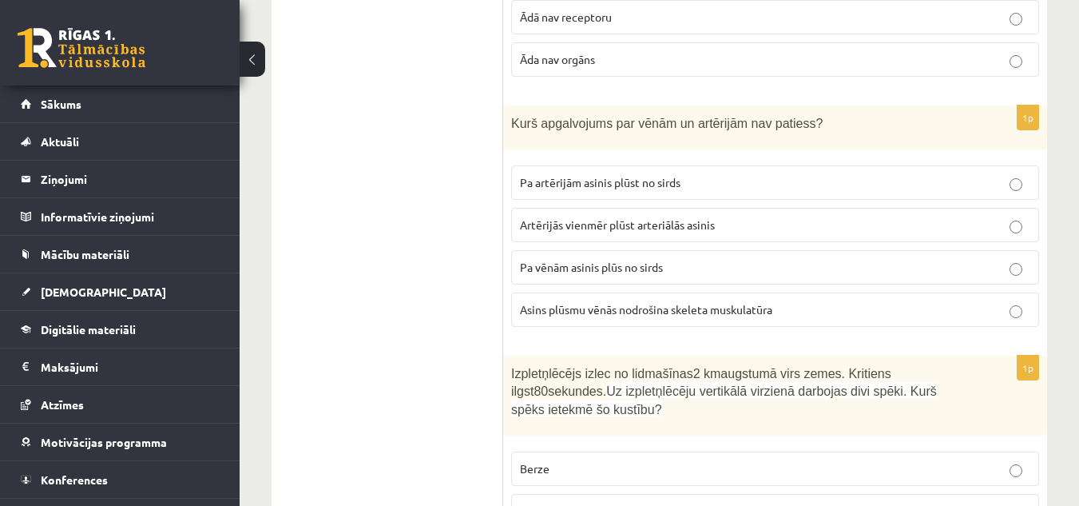
click at [768, 165] on fieldset "Pa artērijām asinis plūst no sirds Artērijās vienmēr plūst arteriālās asinis Pa…" at bounding box center [775, 244] width 528 height 174
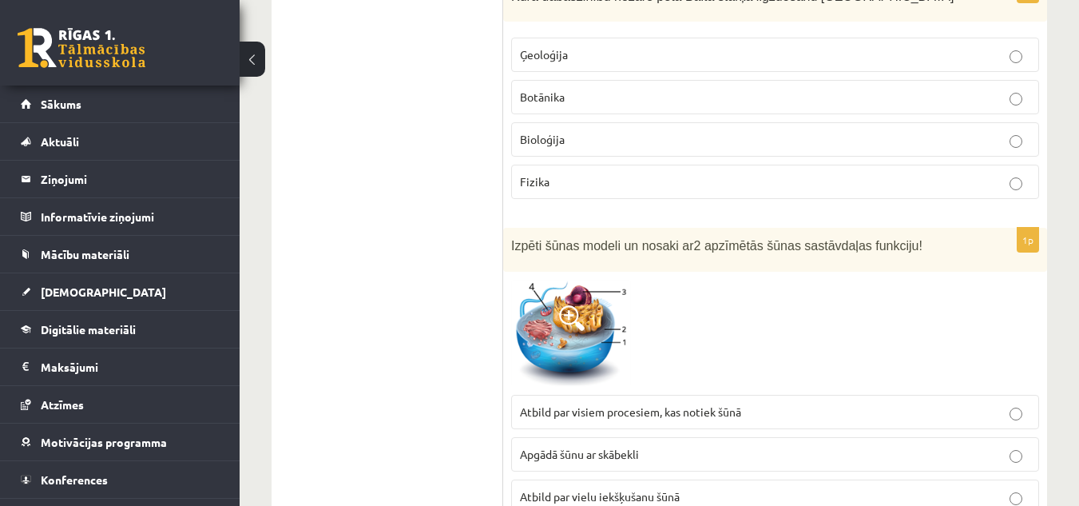
scroll to position [3594, 0]
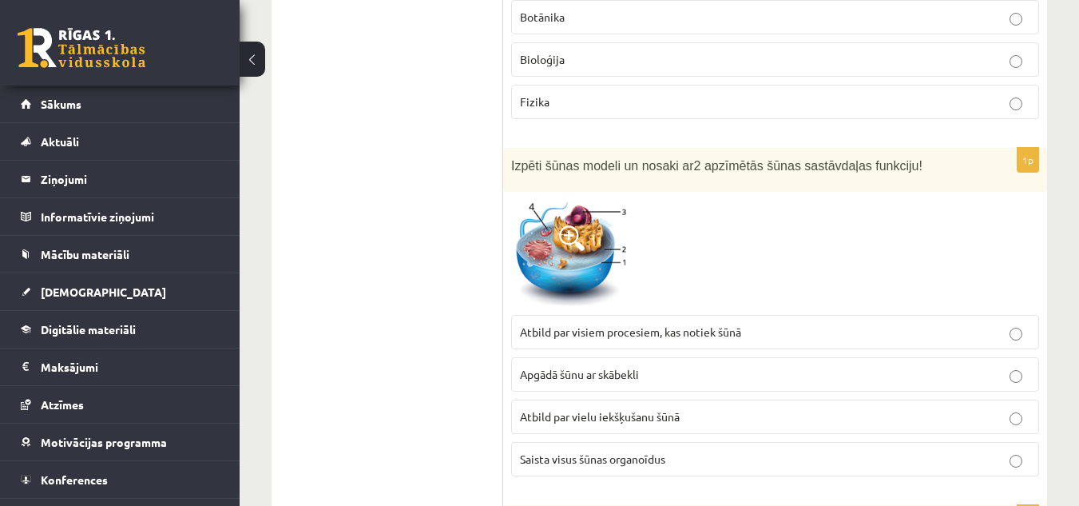
click at [570, 225] on span at bounding box center [572, 238] width 26 height 26
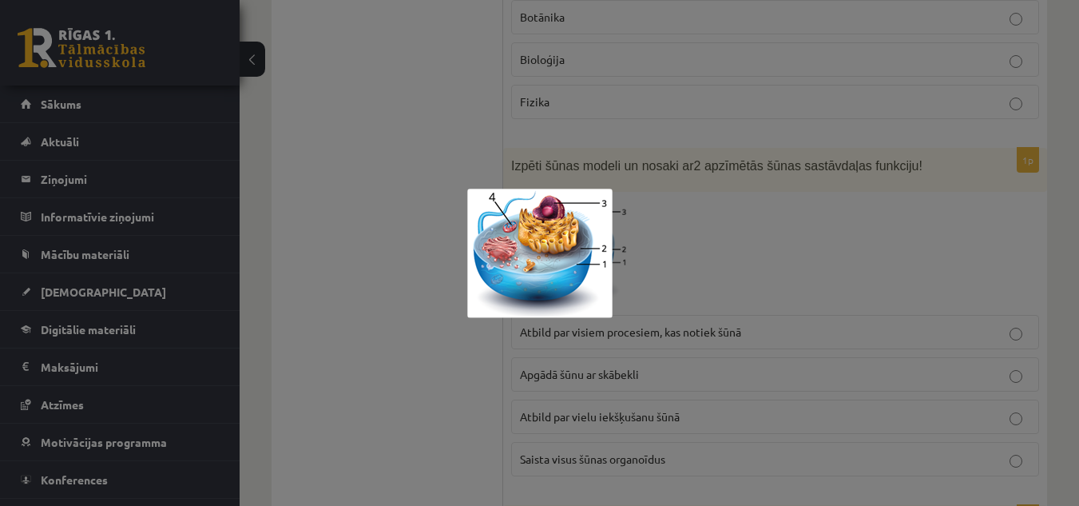
click at [892, 220] on div at bounding box center [539, 253] width 1079 height 506
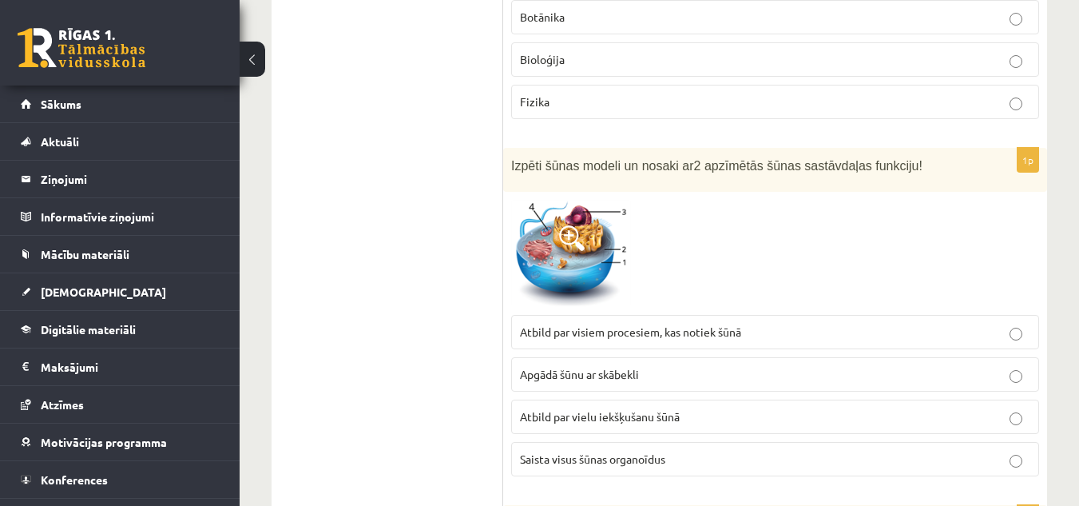
click at [565, 225] on span at bounding box center [572, 238] width 26 height 26
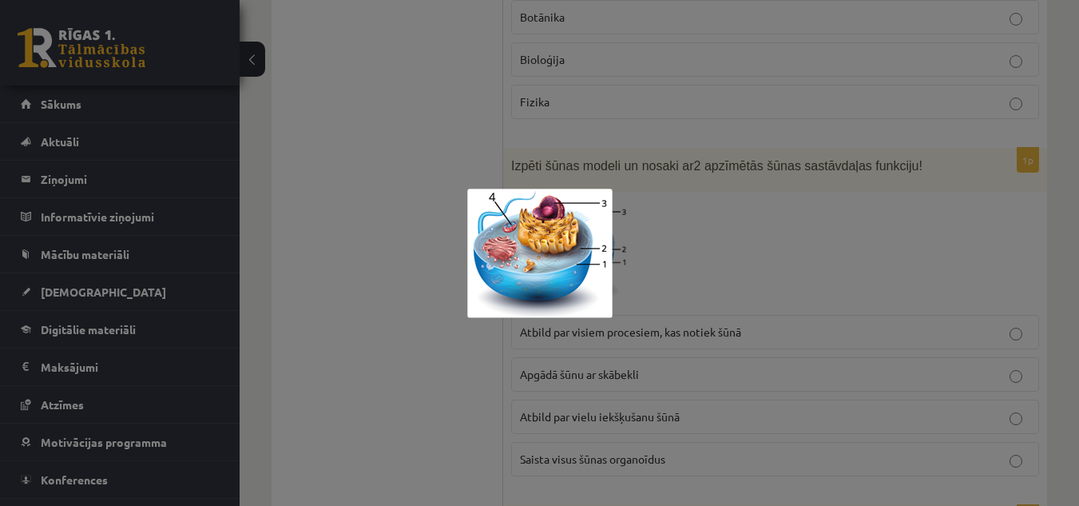
click at [907, 288] on div at bounding box center [539, 253] width 1079 height 506
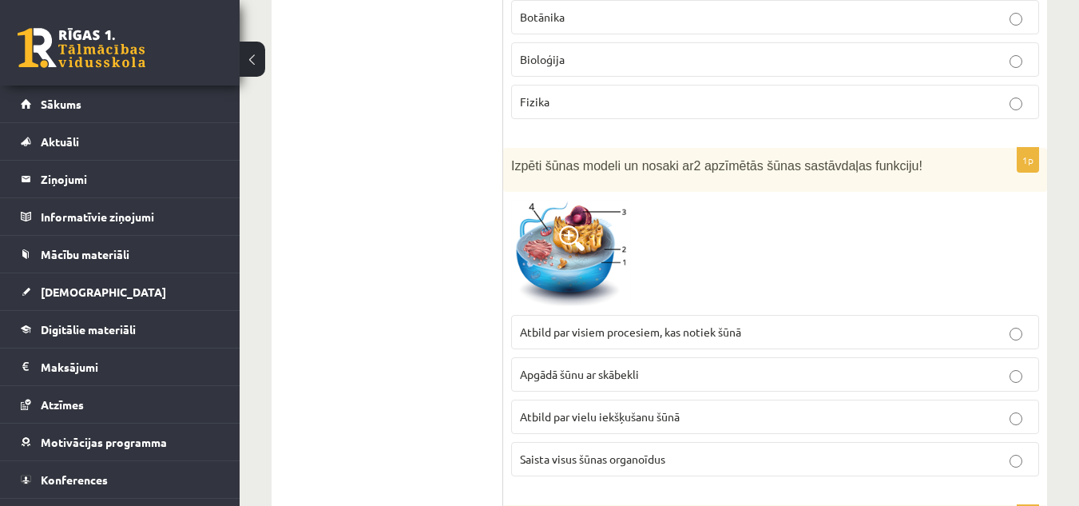
click at [1015, 408] on p "Atbild par vielu iekšķušanu šūnā" at bounding box center [775, 416] width 510 height 17
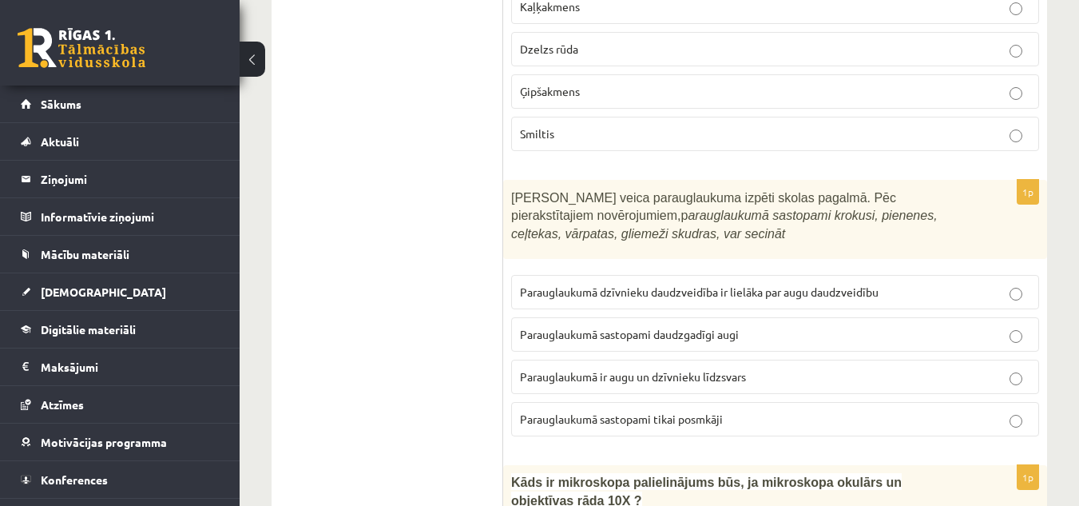
scroll to position [5626, 0]
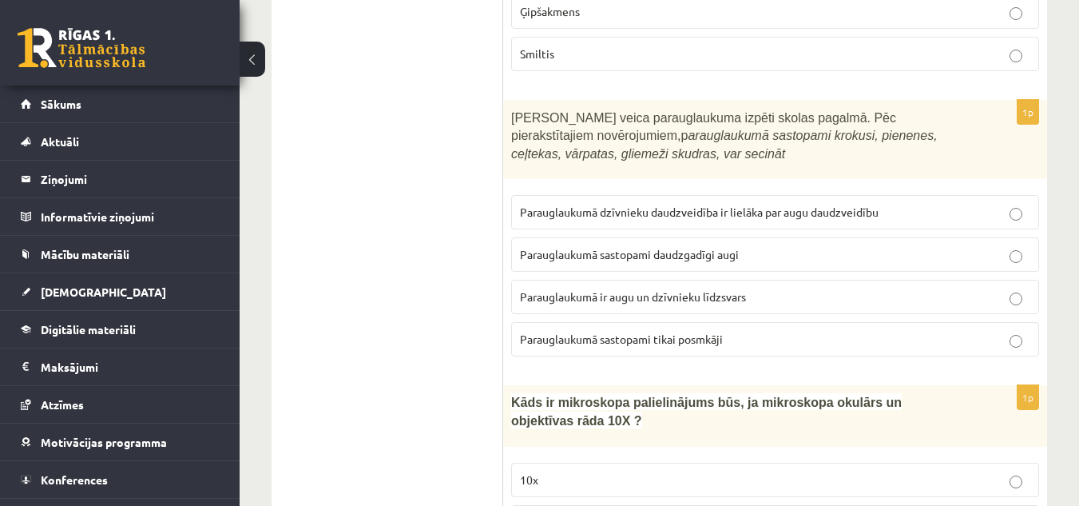
click at [1022, 204] on p "Parauglaukumā dzīvnieku daudzveidība ir lielāka par augu daudzveidību" at bounding box center [775, 212] width 510 height 17
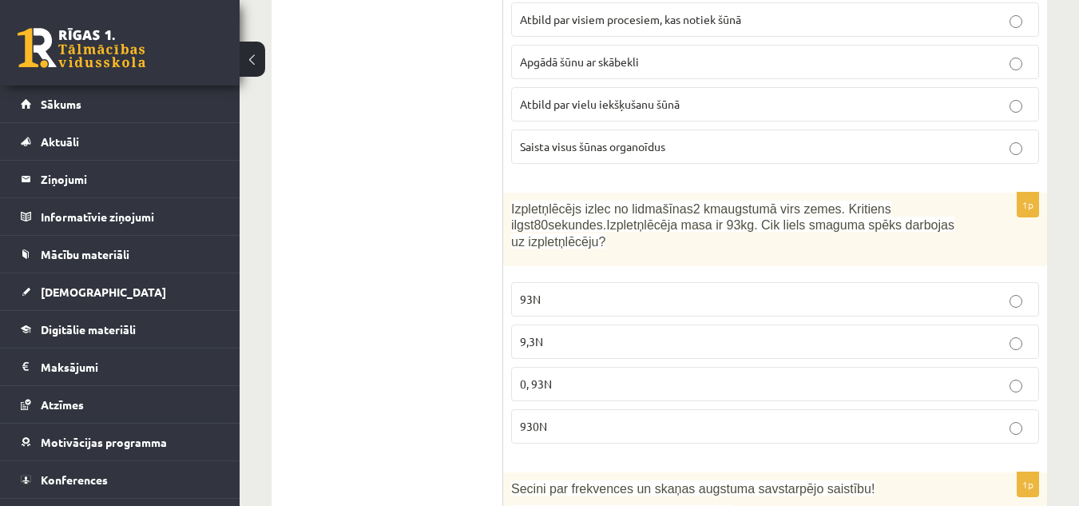
scroll to position [0, 0]
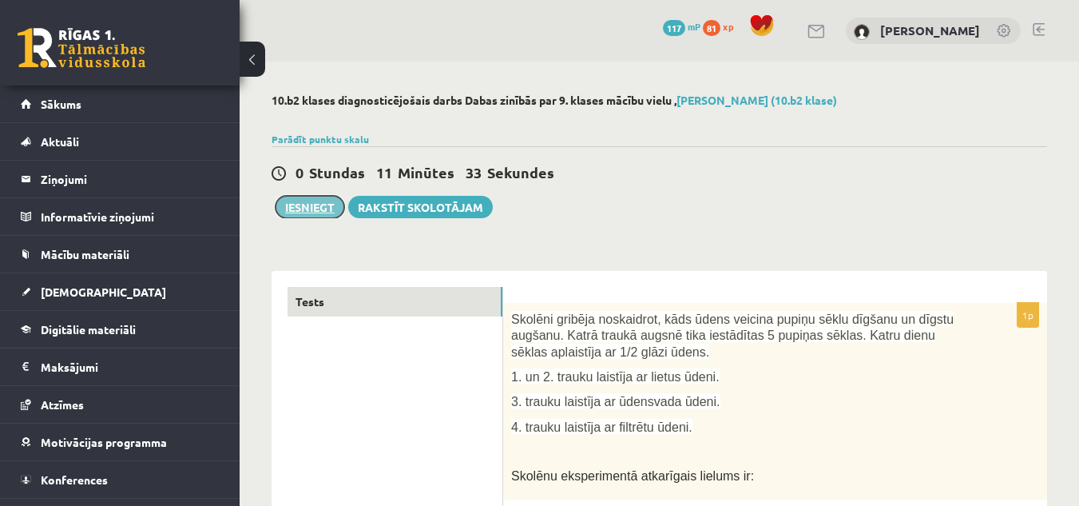
click at [292, 201] on button "Iesniegt" at bounding box center [310, 207] width 69 height 22
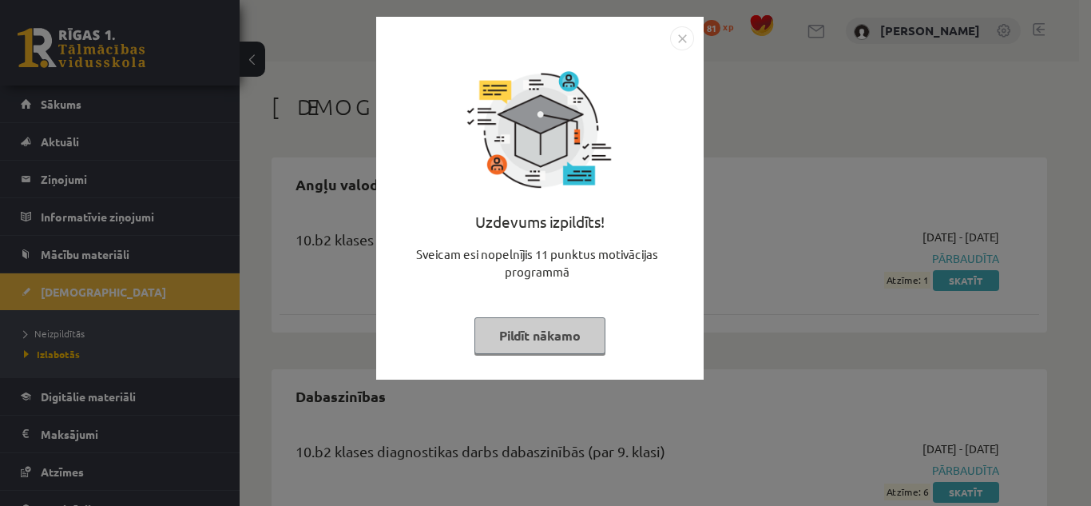
click at [522, 334] on button "Pildīt nākamo" at bounding box center [539, 335] width 131 height 37
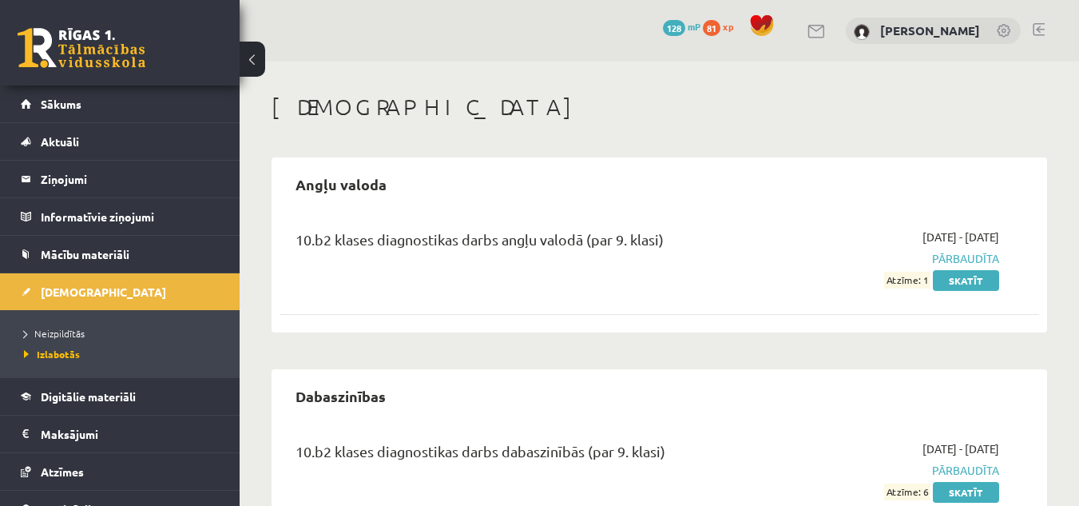
scroll to position [70, 0]
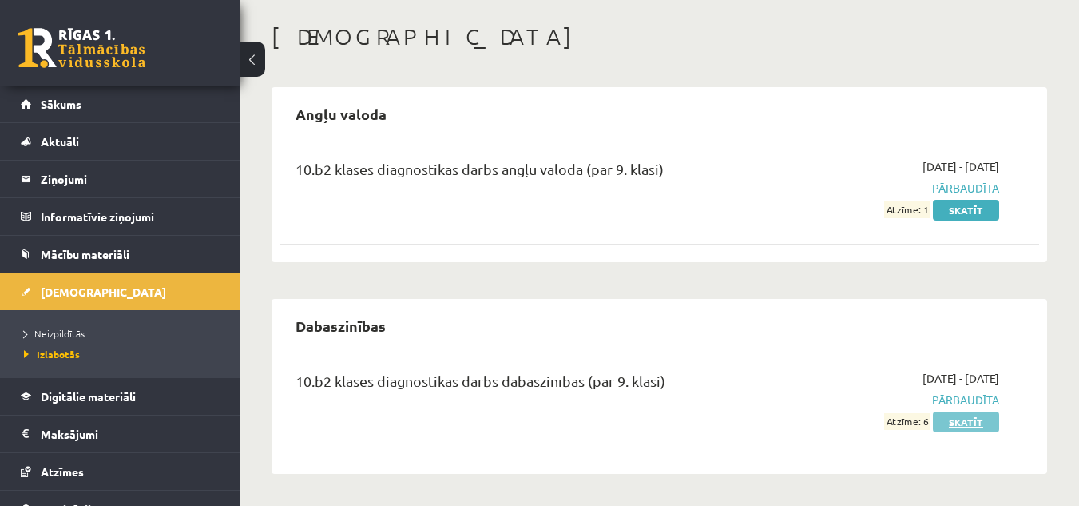
click at [982, 423] on link "Skatīt" at bounding box center [966, 421] width 66 height 21
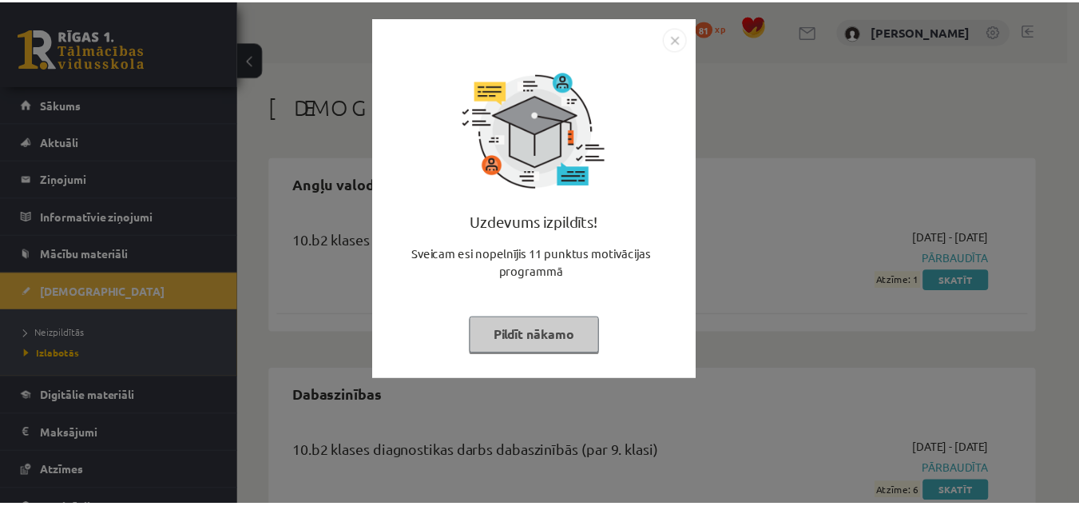
scroll to position [70, 0]
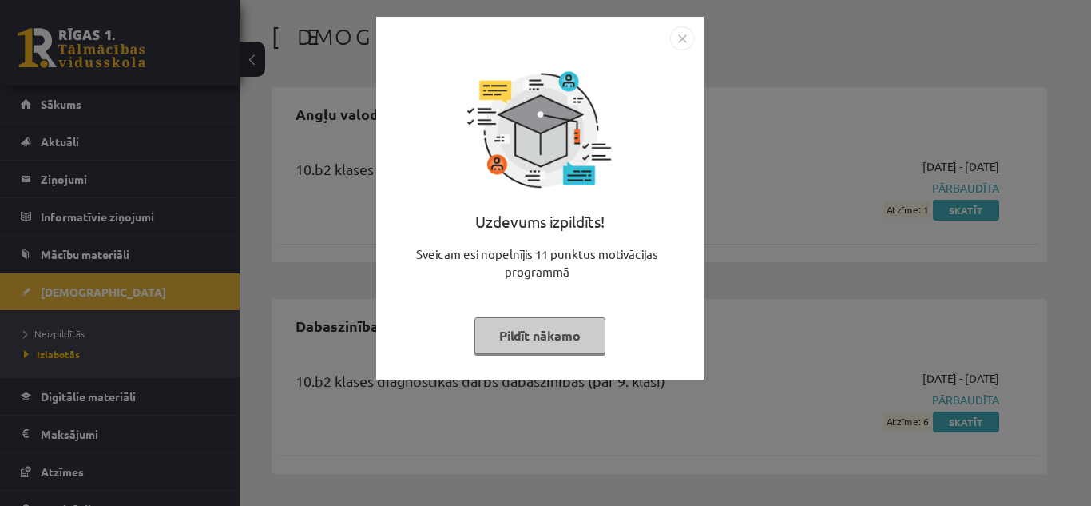
click at [541, 334] on button "Pildīt nākamo" at bounding box center [539, 335] width 131 height 37
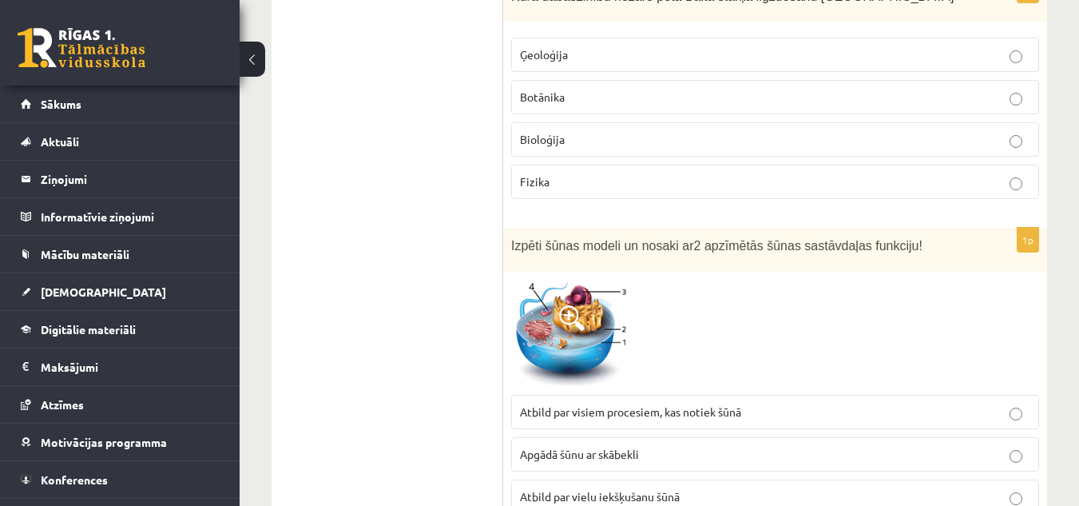
scroll to position [3674, 0]
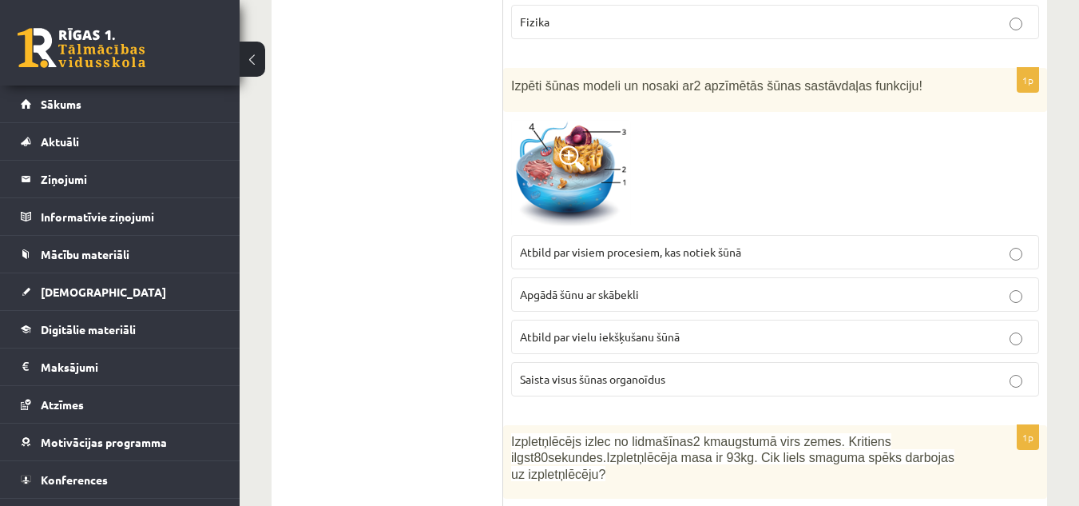
click at [1017, 286] on p "Apgādā šūnu ar skābekli" at bounding box center [775, 294] width 510 height 17
click at [1017, 328] on p "Atbild par vielu iekšķušanu šūnā" at bounding box center [775, 336] width 510 height 17
click at [77, 104] on span "Sākums" at bounding box center [61, 104] width 41 height 14
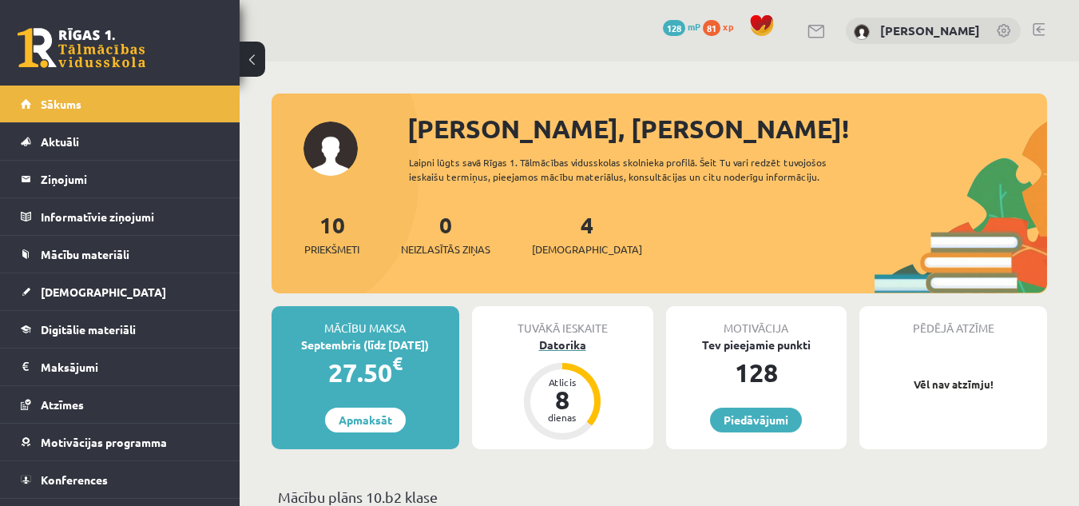
click at [552, 343] on div "Datorika" at bounding box center [562, 344] width 181 height 17
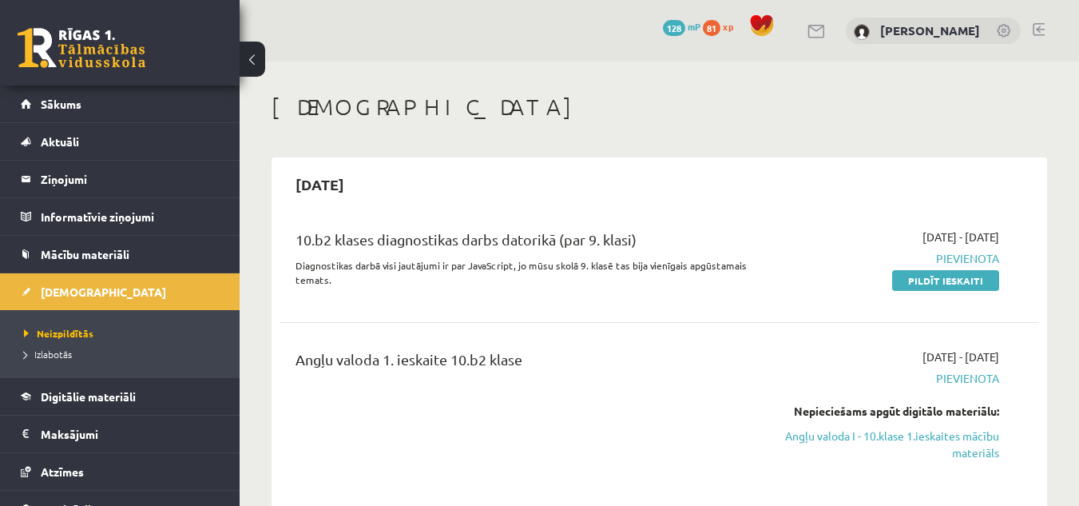
click at [1038, 27] on link at bounding box center [1039, 29] width 12 height 13
